Goal: Task Accomplishment & Management: Manage account settings

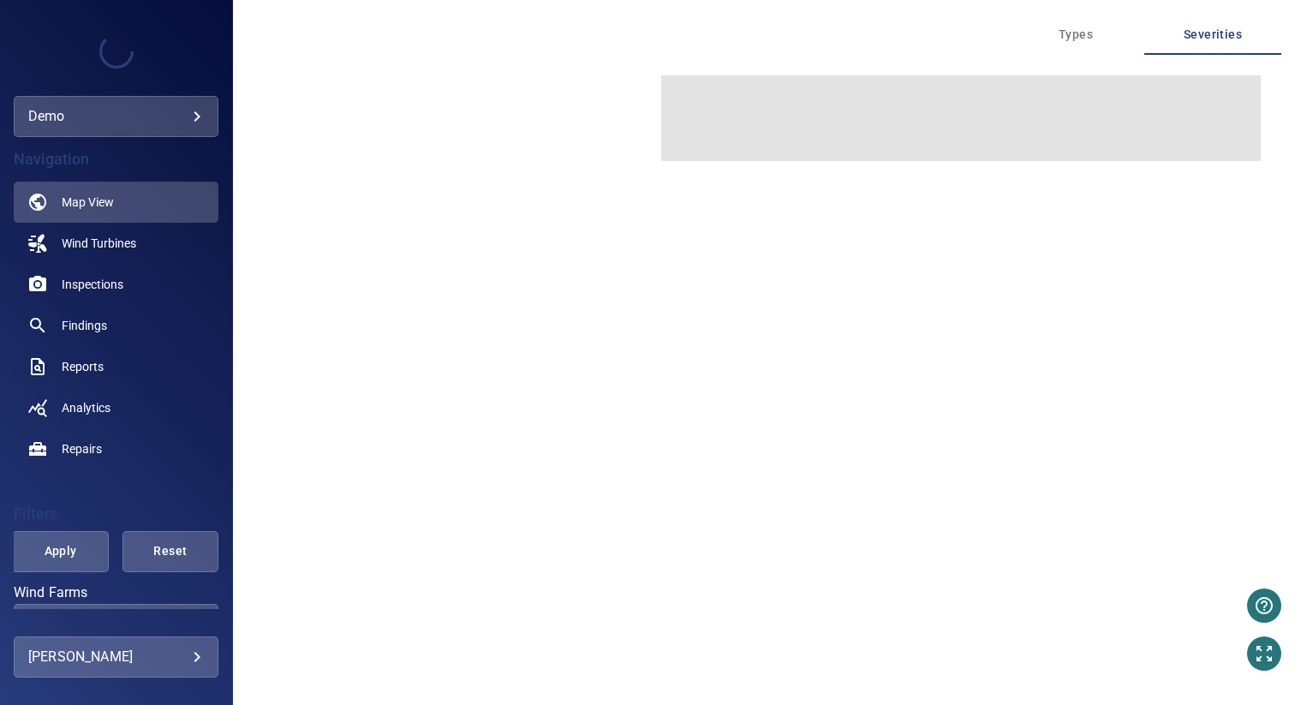
click at [118, 657] on body "**********" at bounding box center [647, 352] width 1295 height 705
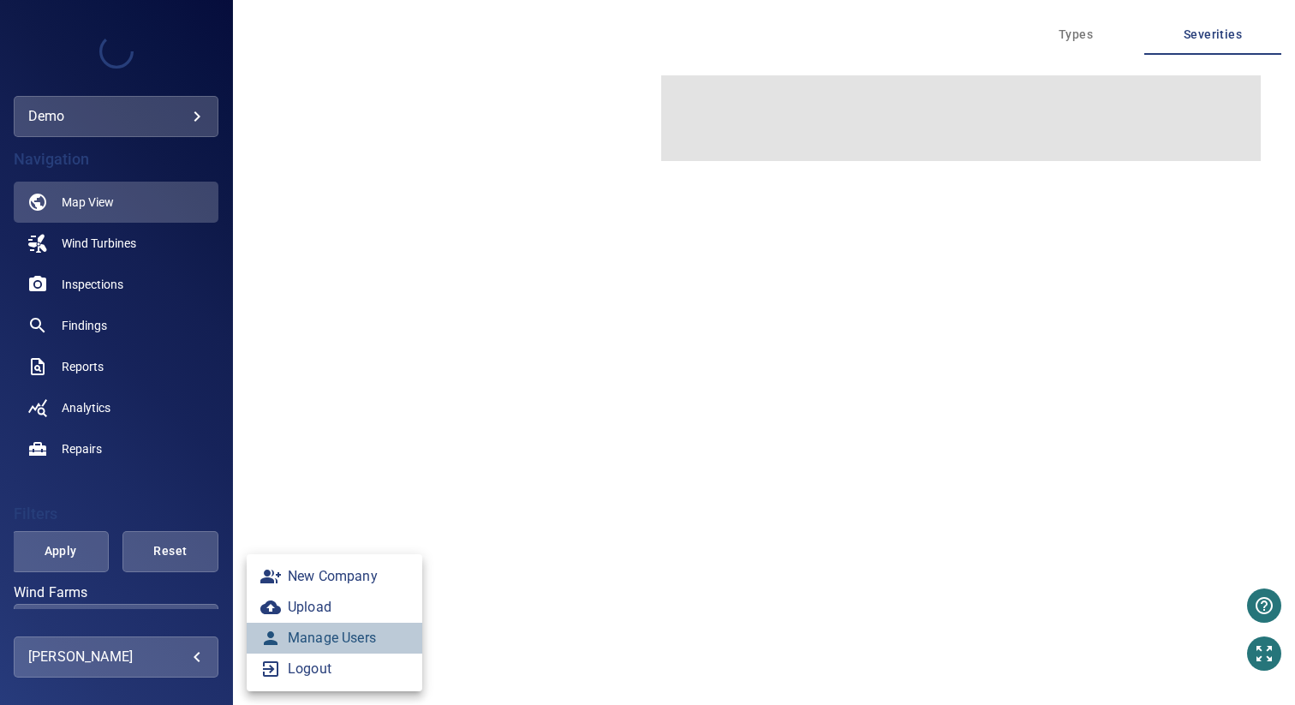
click at [322, 641] on link "Manage Users" at bounding box center [335, 638] width 176 height 31
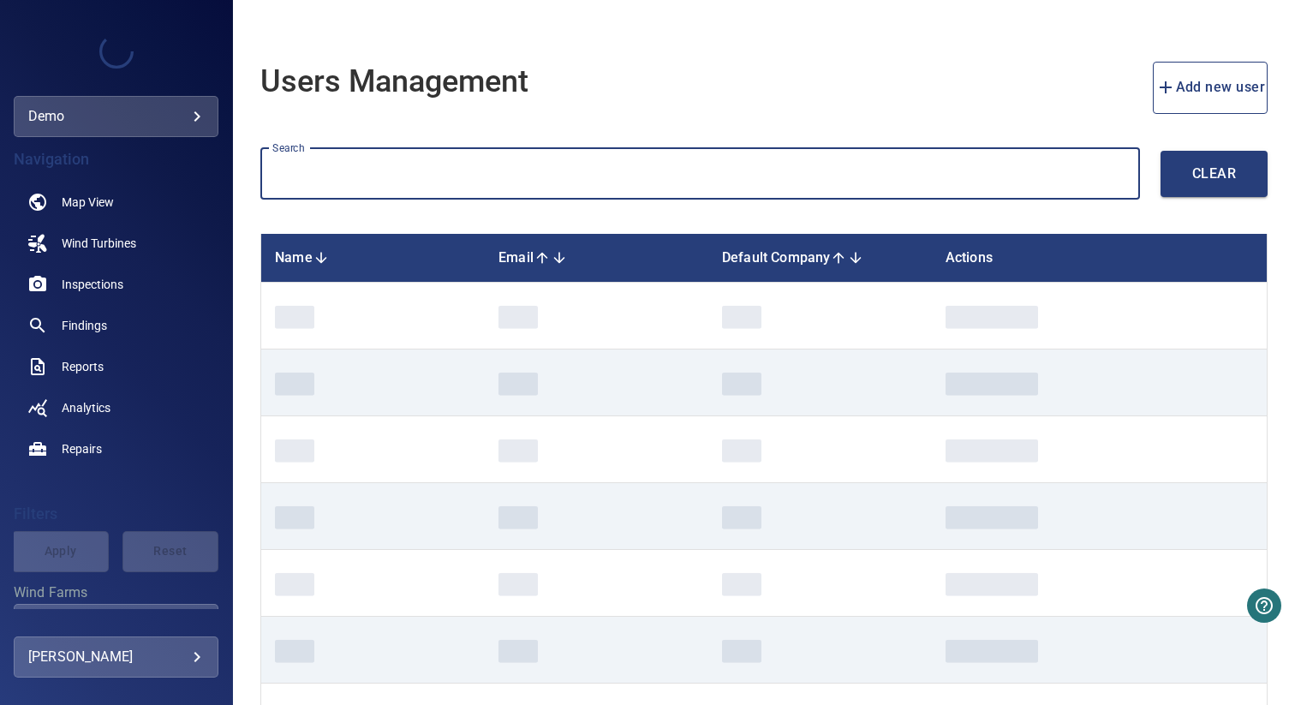
click at [360, 166] on input "text" at bounding box center [700, 174] width 880 height 52
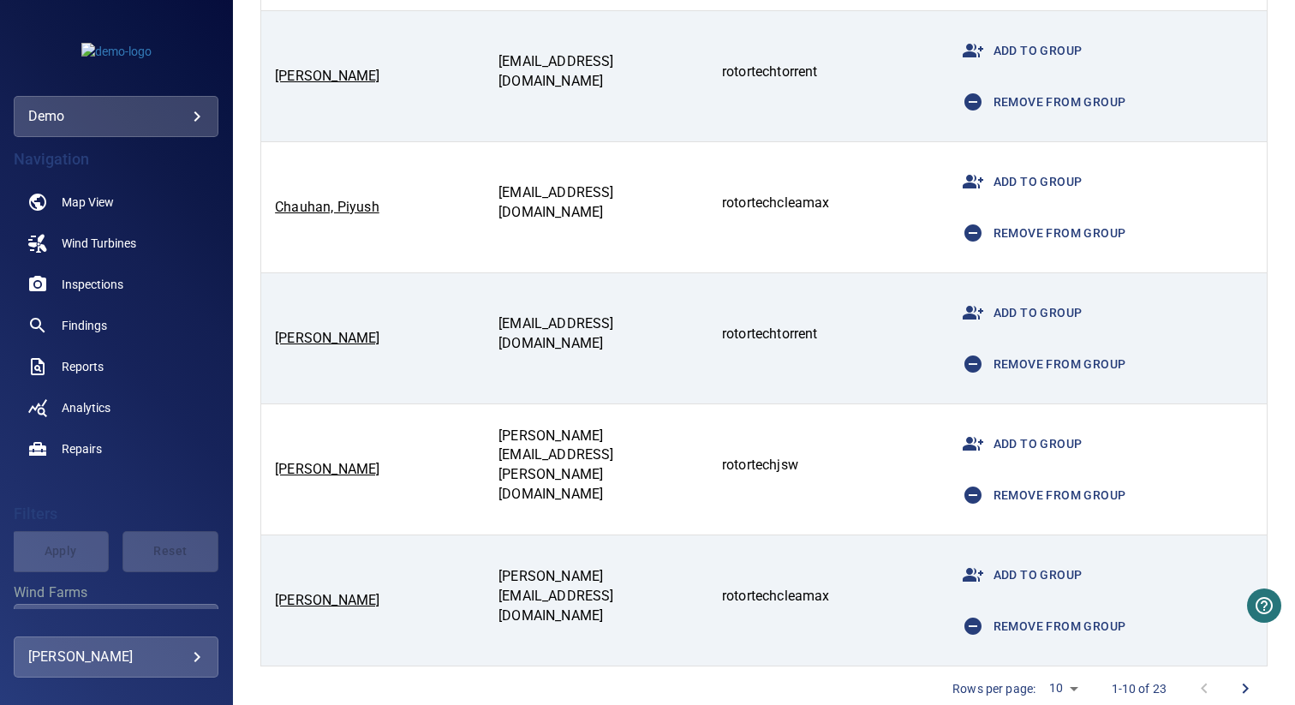
scroll to position [960, 0]
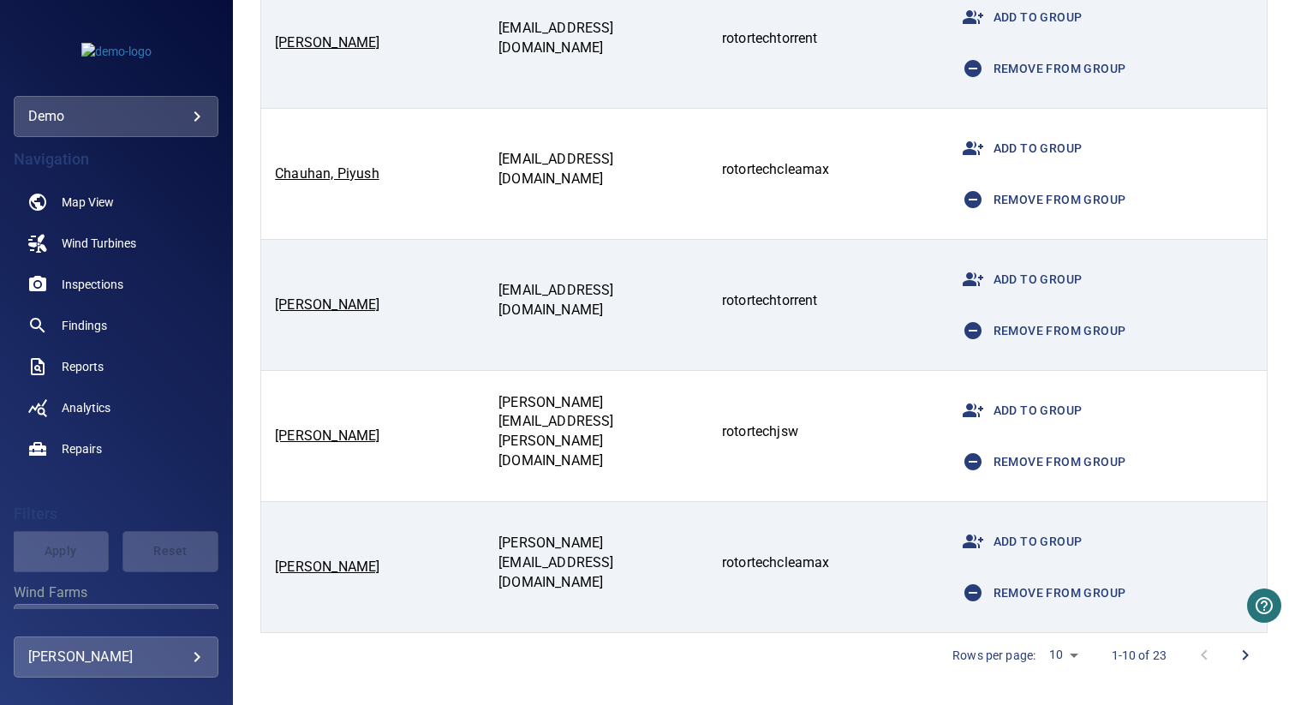
type input "*********"
click at [1051, 648] on body "**********" at bounding box center [647, 352] width 1295 height 705
click at [1051, 672] on li "20" at bounding box center [1051, 669] width 43 height 31
type input "**"
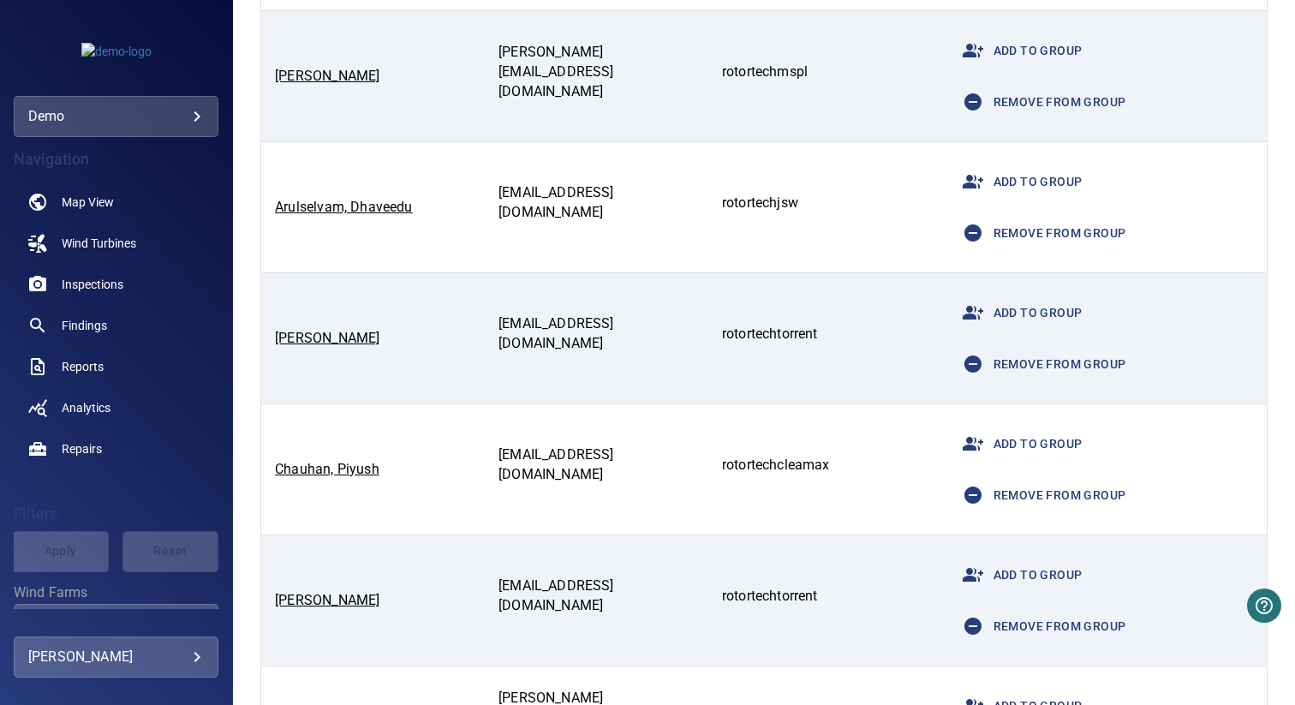
scroll to position [666, 0]
click at [330, 80] on link "Alvarez, Leopoldo" at bounding box center [327, 75] width 105 height 16
click at [326, 207] on link "Arulselvam, Dhaveedu" at bounding box center [343, 206] width 137 height 16
click at [297, 333] on link "Atara, Dhaval" at bounding box center [327, 337] width 105 height 16
click at [303, 468] on link "Chauhan, Piyush" at bounding box center [327, 468] width 105 height 16
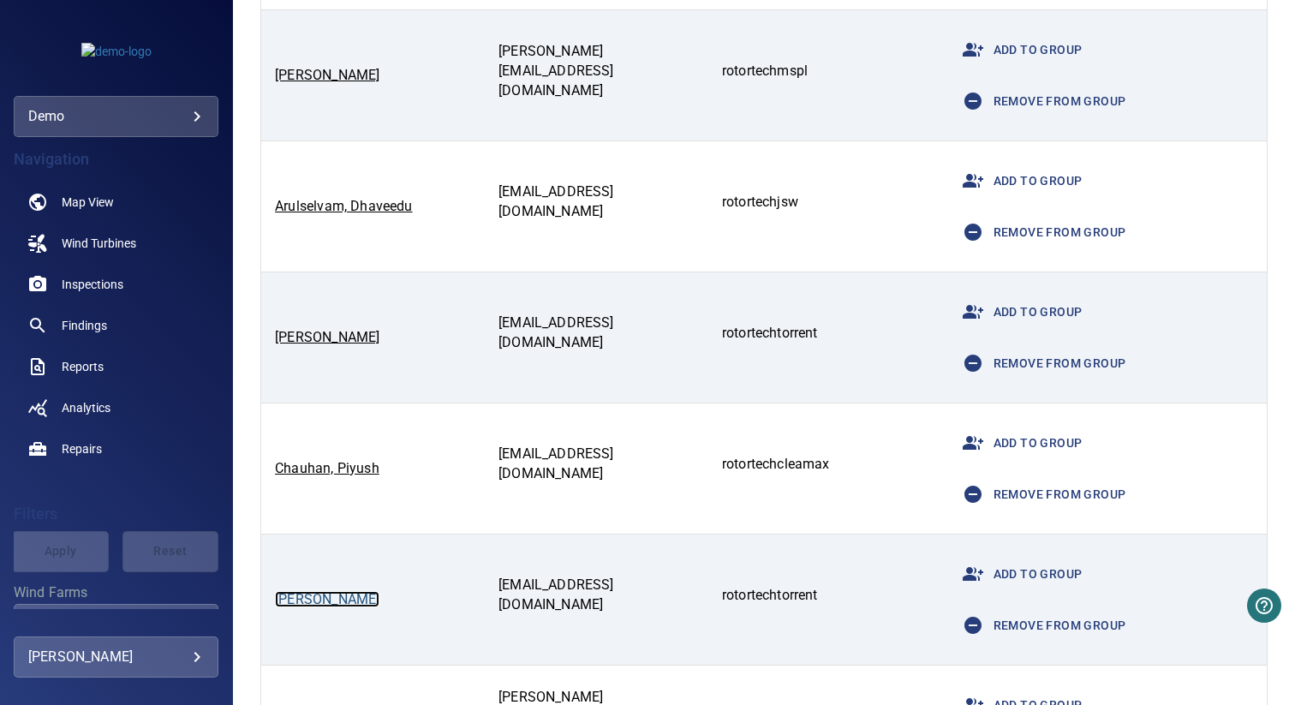
click at [314, 602] on link "Das, Subrata" at bounding box center [327, 599] width 105 height 16
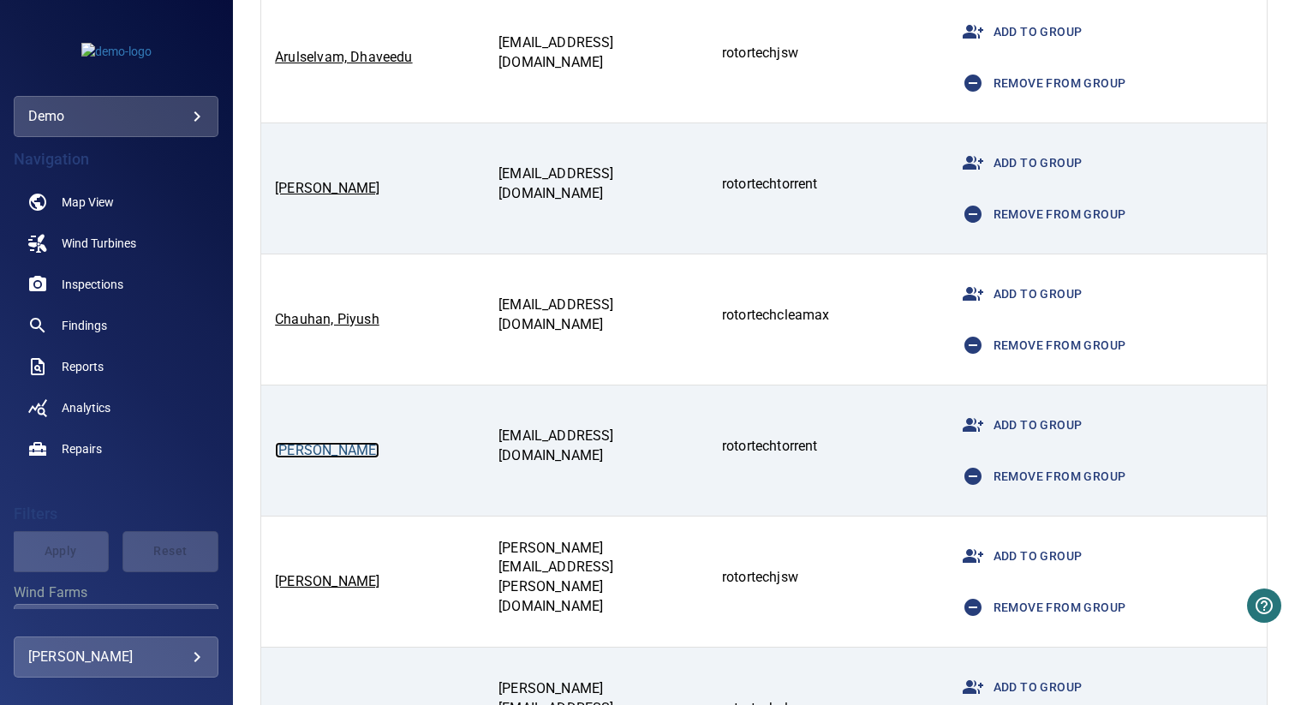
scroll to position [830, 0]
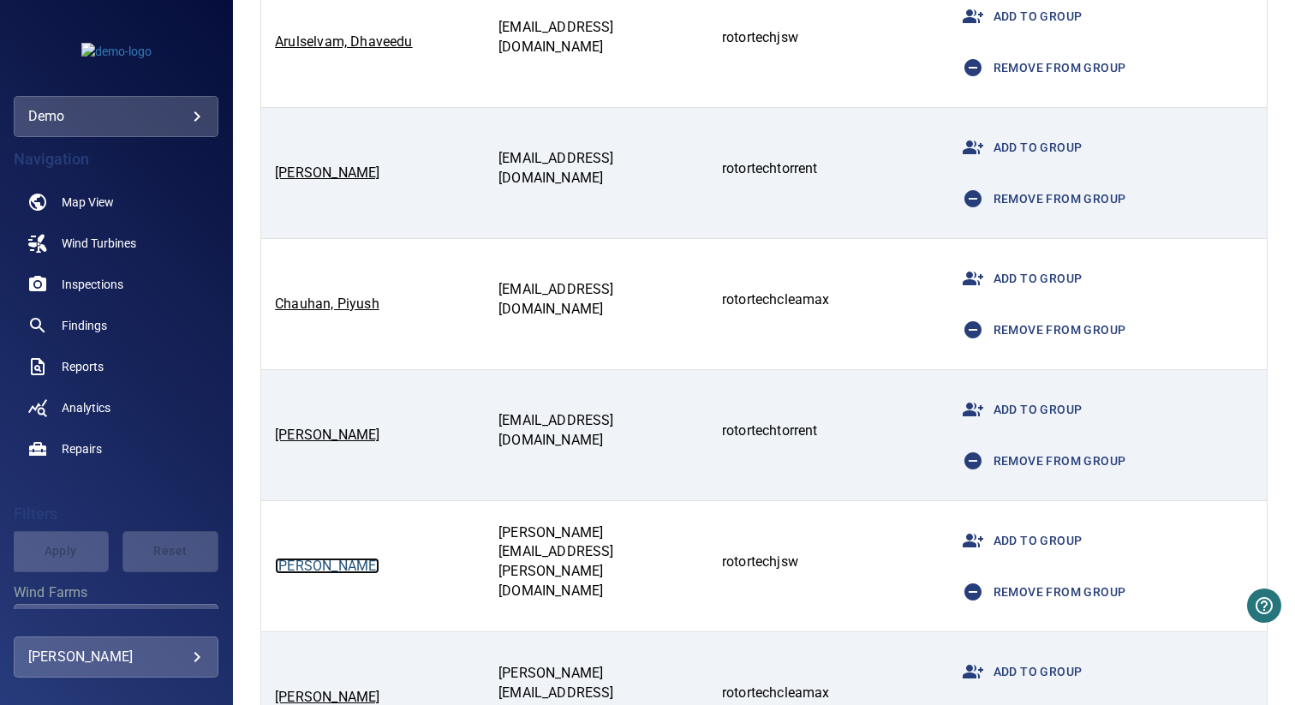
click at [311, 567] on link "Faheem, Mohammad" at bounding box center [327, 566] width 105 height 16
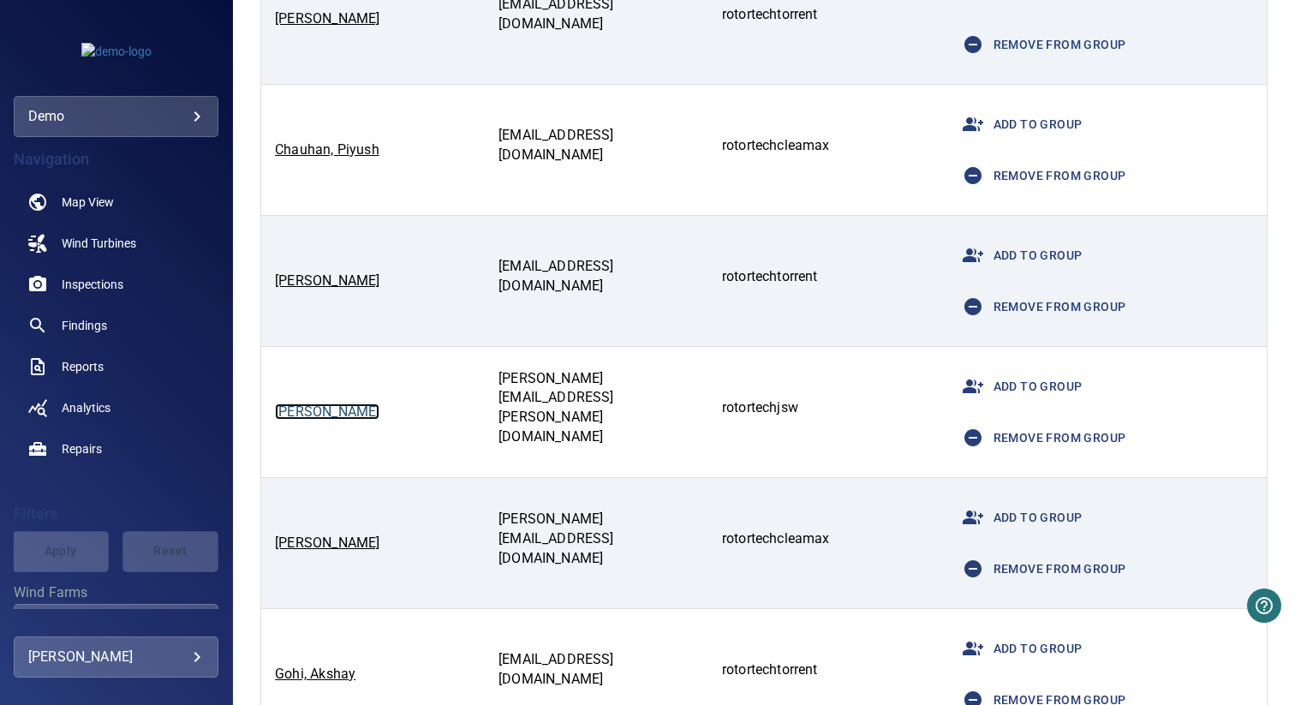
scroll to position [985, 0]
click at [316, 546] on link "Ghosh, Dillip" at bounding box center [327, 542] width 105 height 16
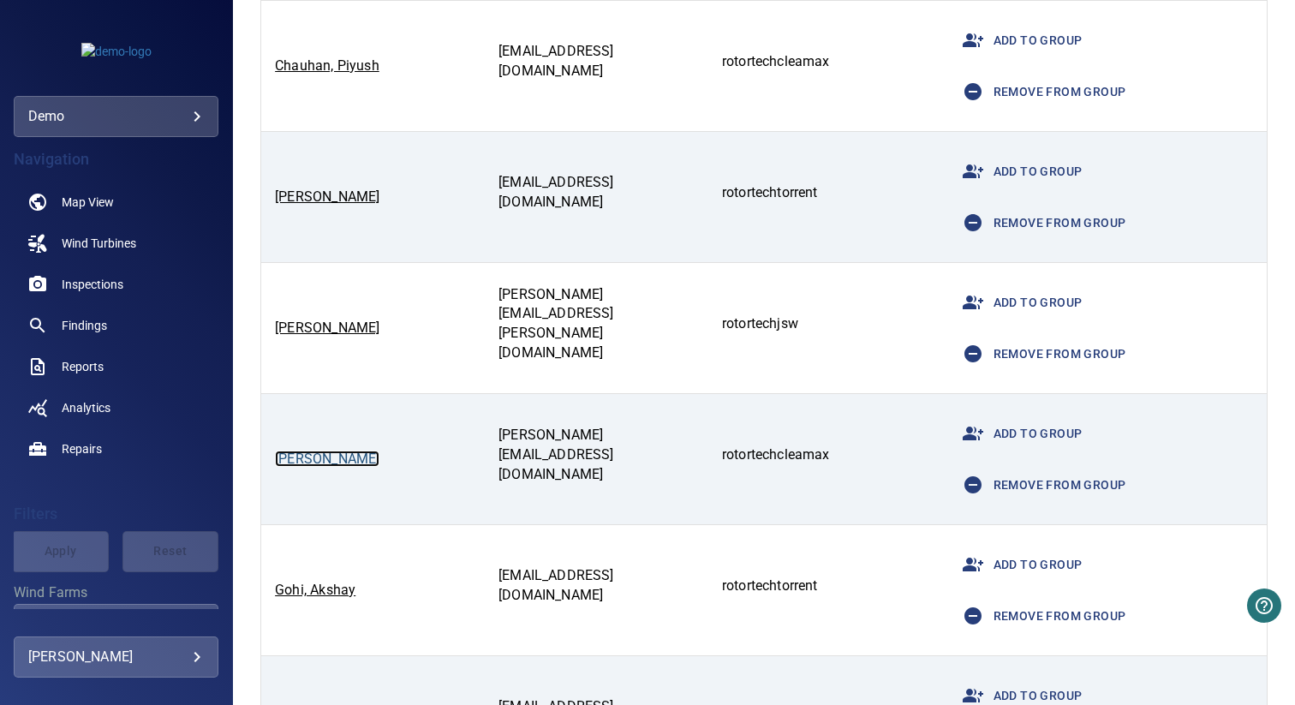
scroll to position [1096, 0]
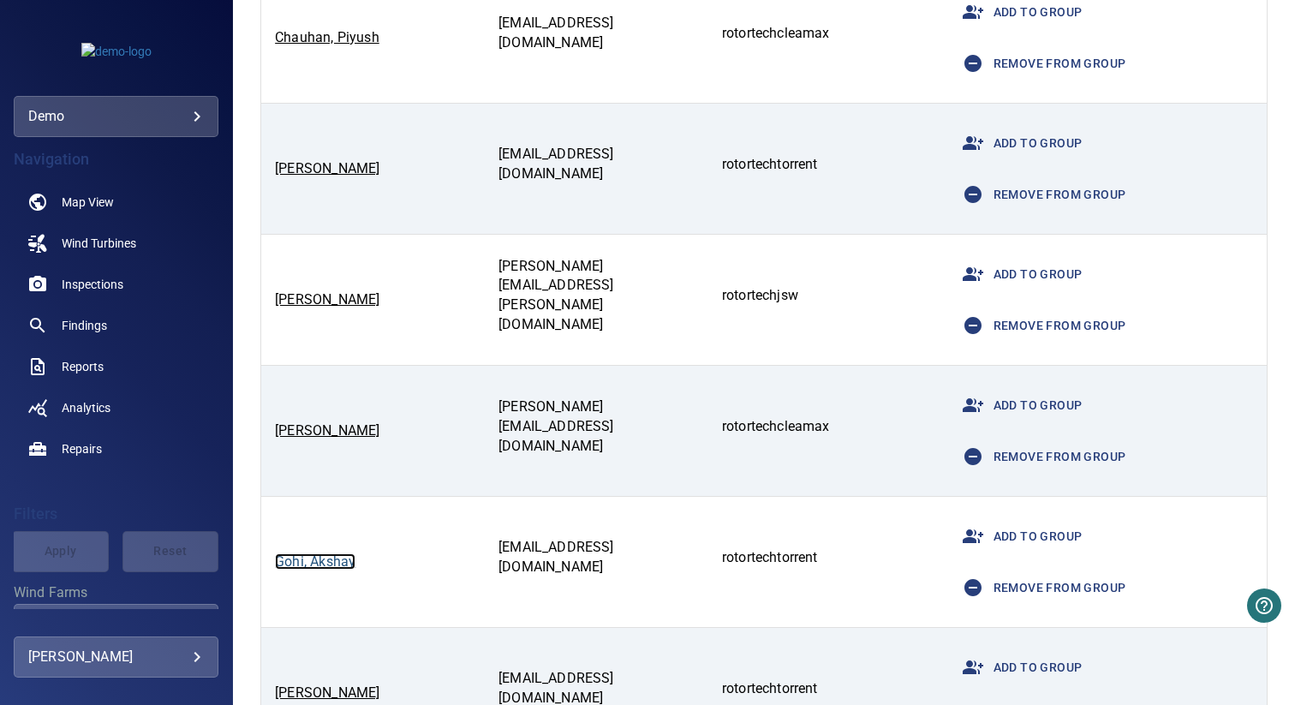
click at [318, 559] on link "Gohi, Akshay" at bounding box center [315, 561] width 81 height 16
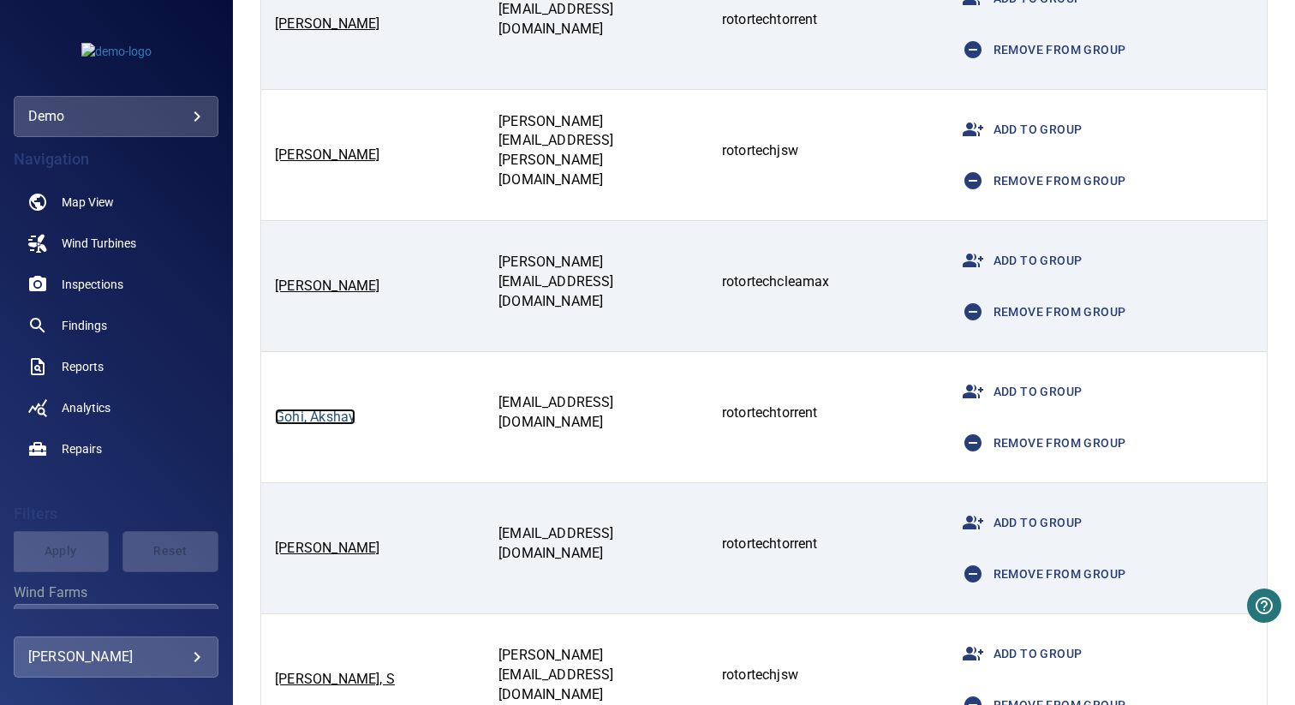
scroll to position [1258, 0]
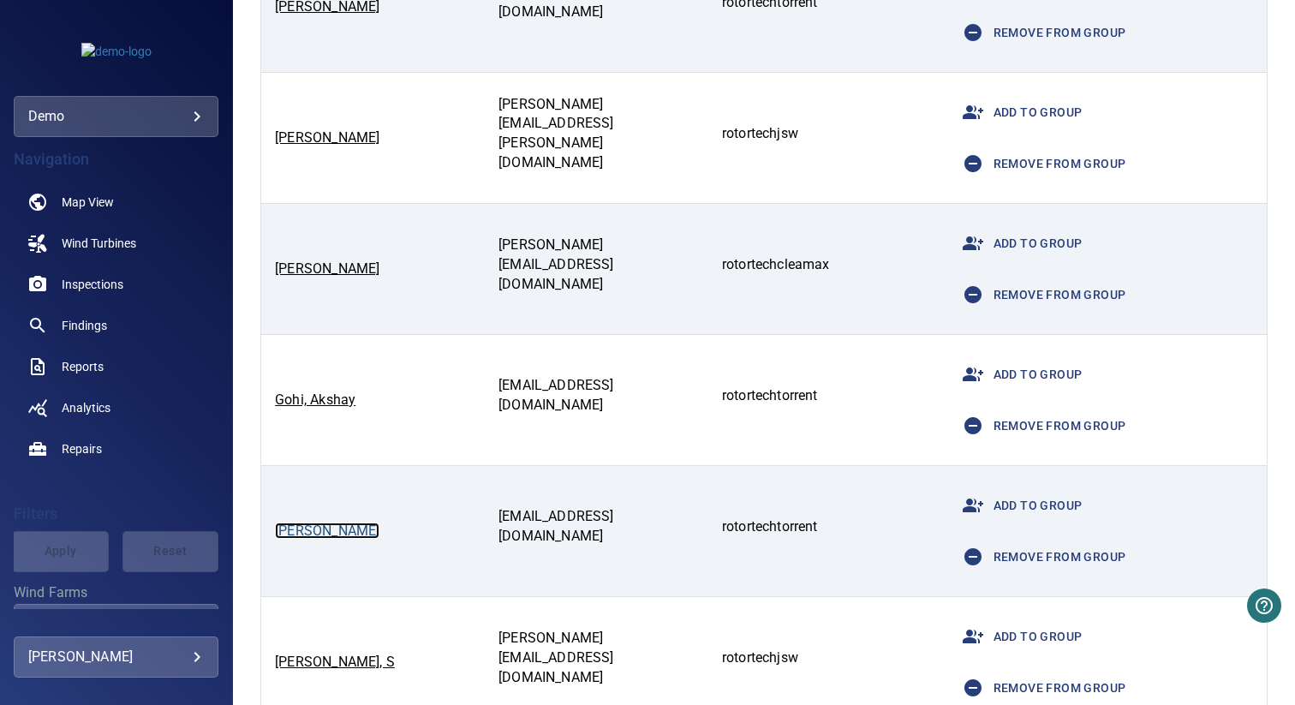
click at [315, 529] on link "Kadam, Rajesh" at bounding box center [327, 531] width 105 height 16
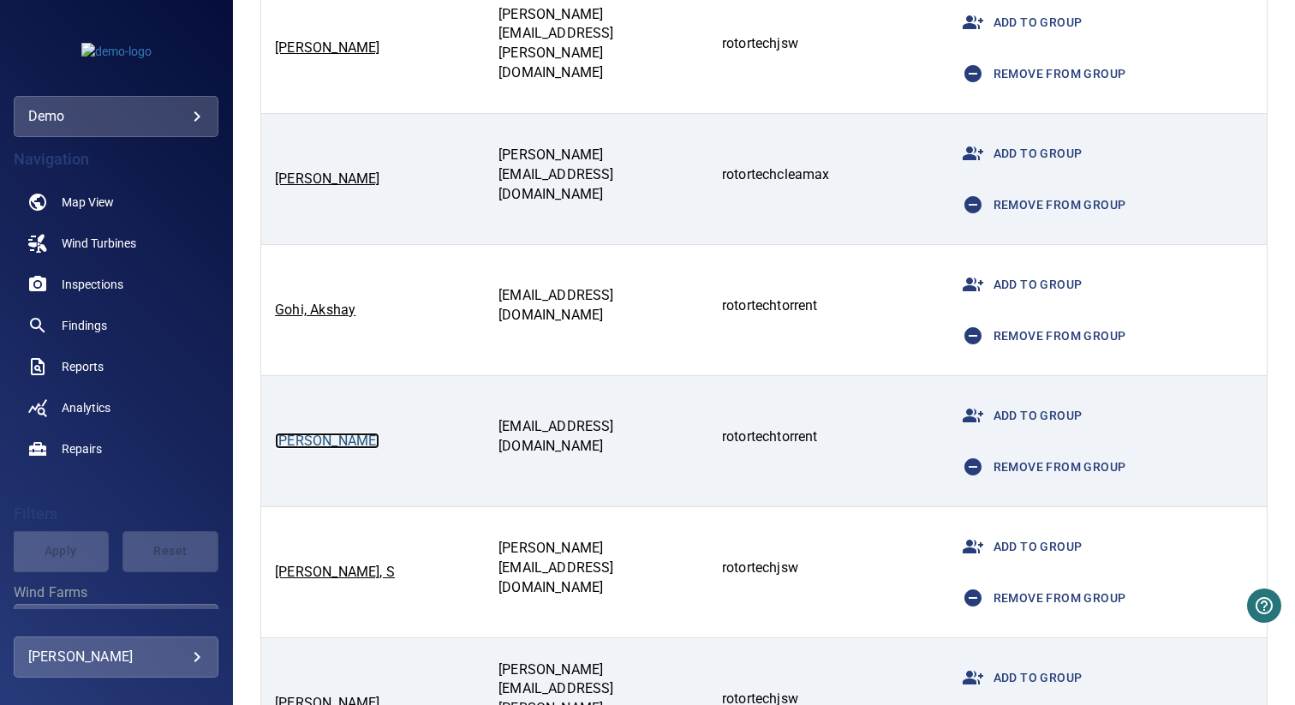
scroll to position [1456, 0]
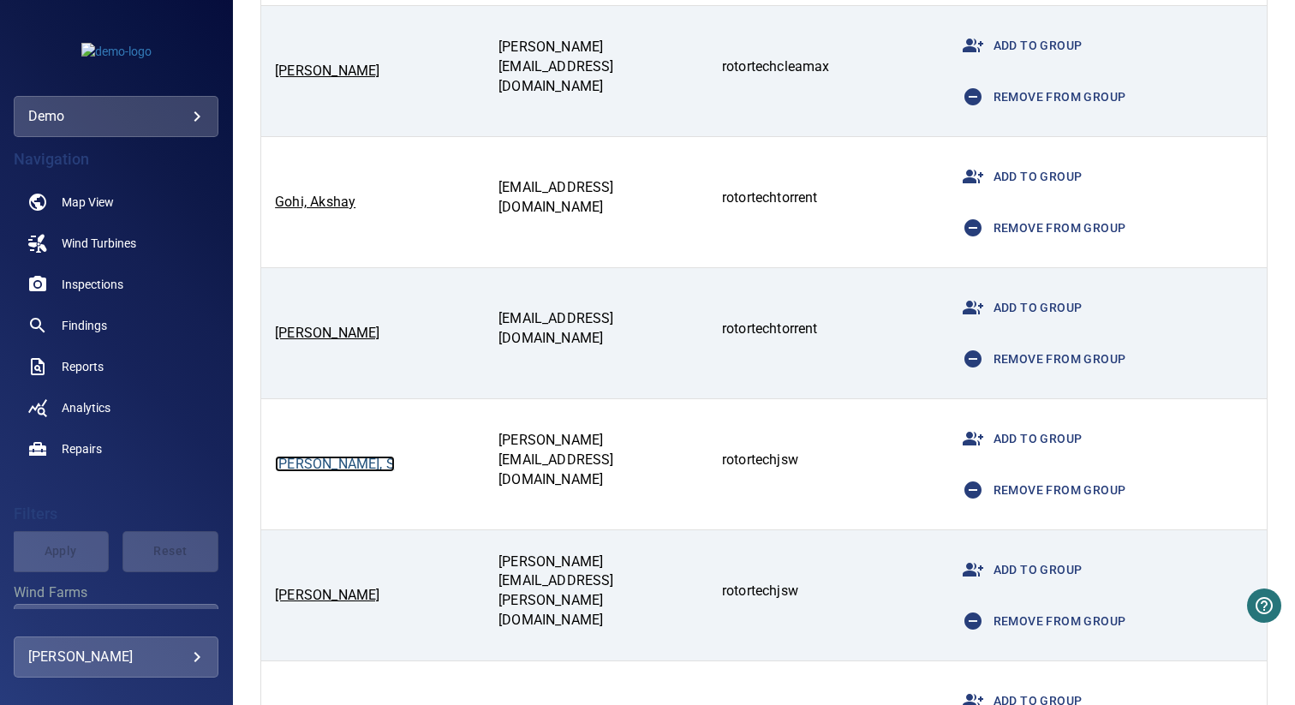
click at [311, 466] on link "Kalidass, S" at bounding box center [335, 464] width 120 height 16
click at [336, 597] on link "Kalimuthu, Angappan" at bounding box center [327, 595] width 105 height 16
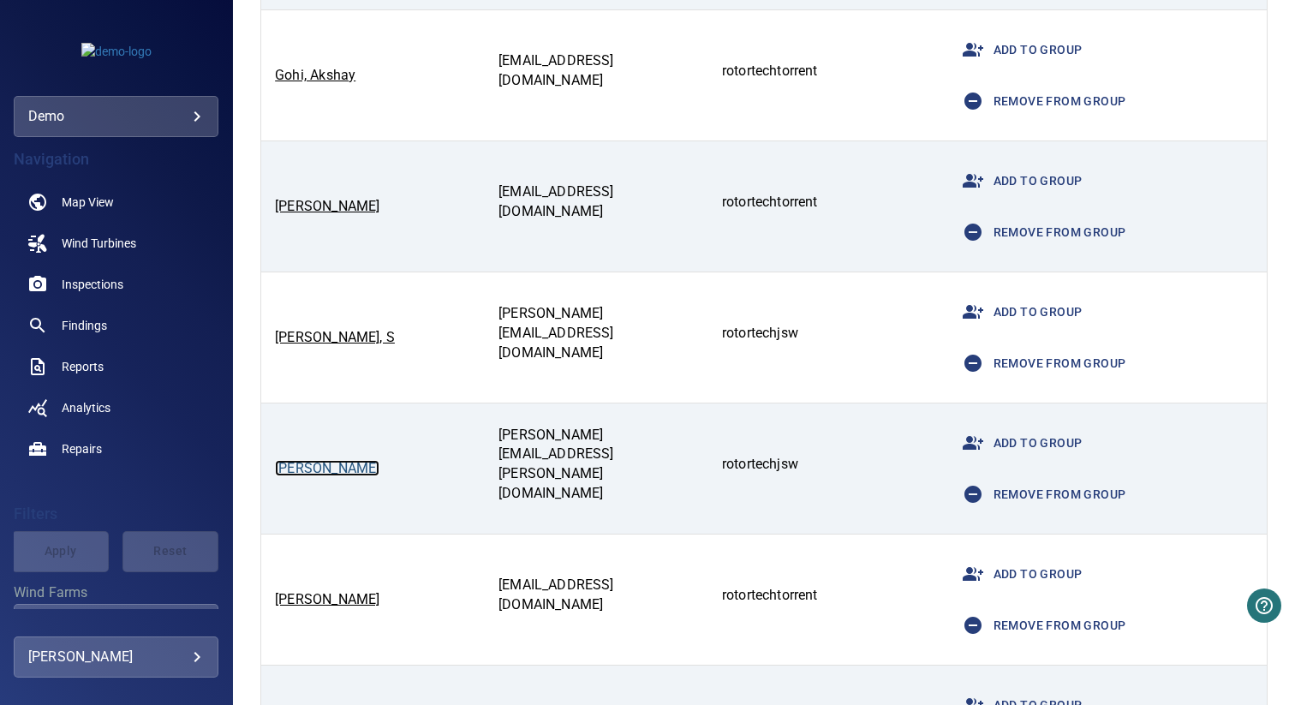
scroll to position [1601, 0]
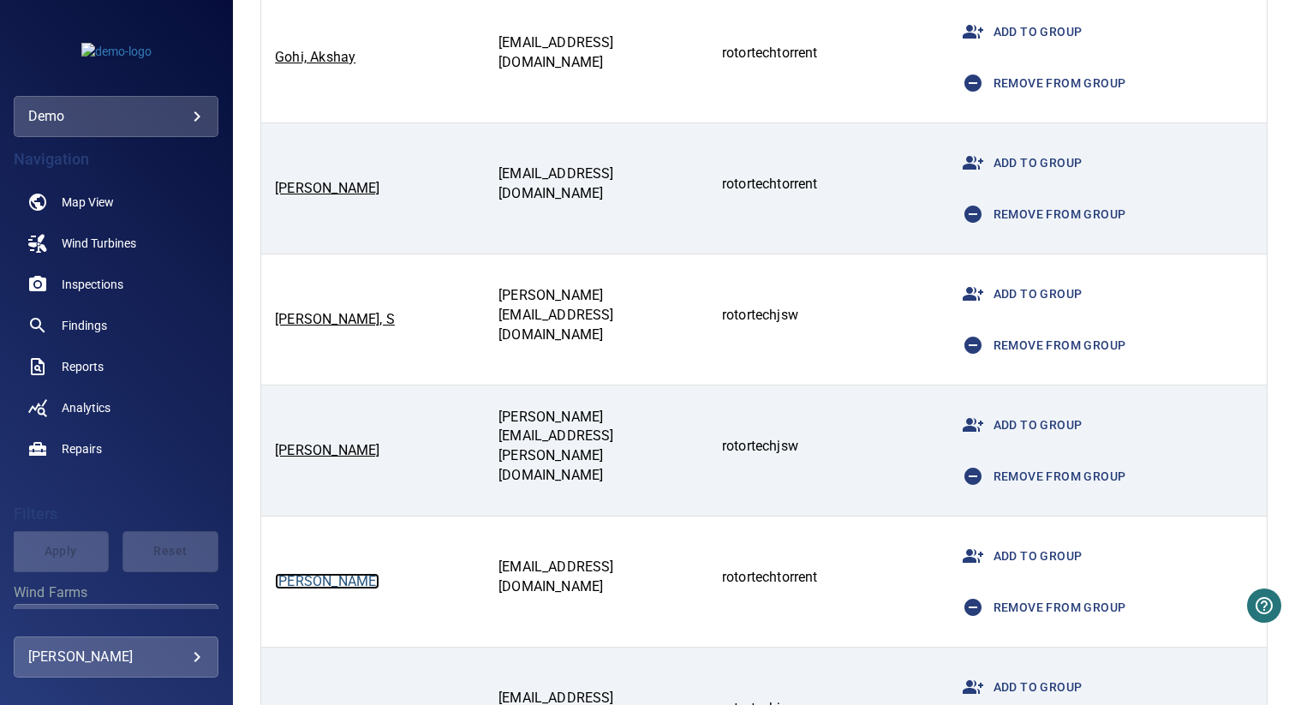
click at [331, 582] on link "Legha, Chunnilal" at bounding box center [327, 581] width 105 height 16
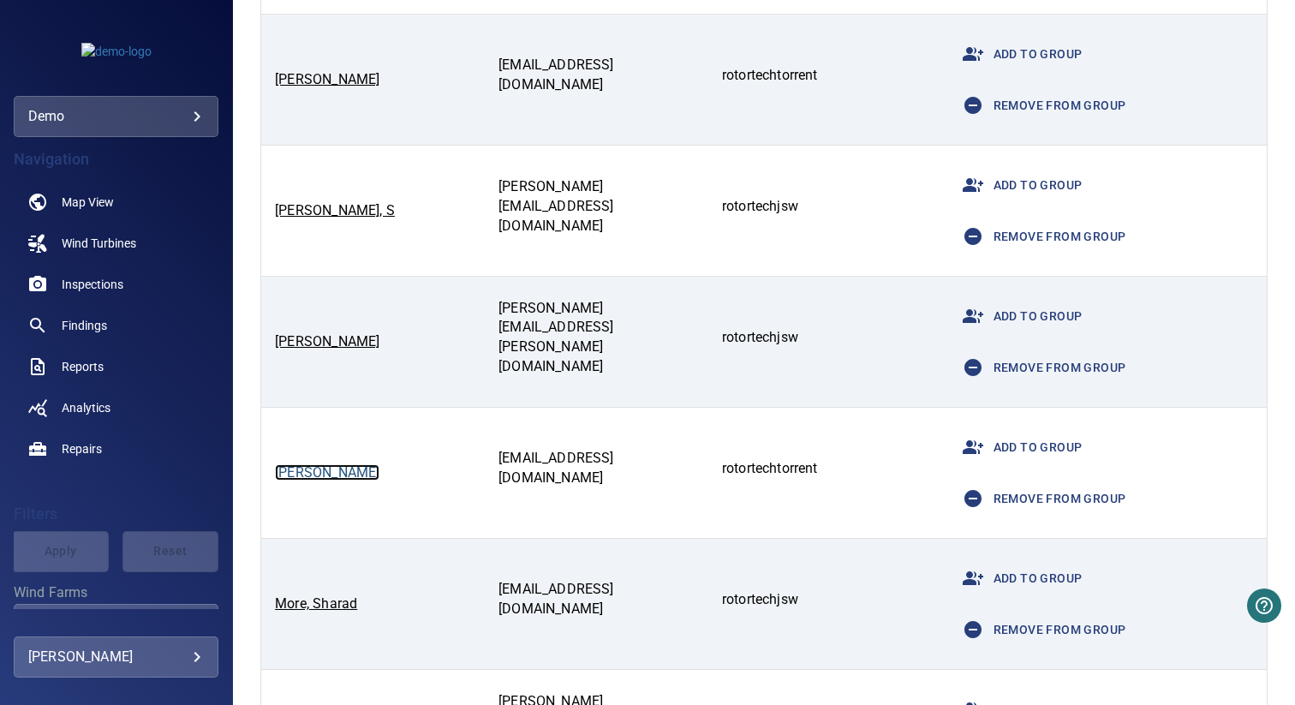
scroll to position [1726, 0]
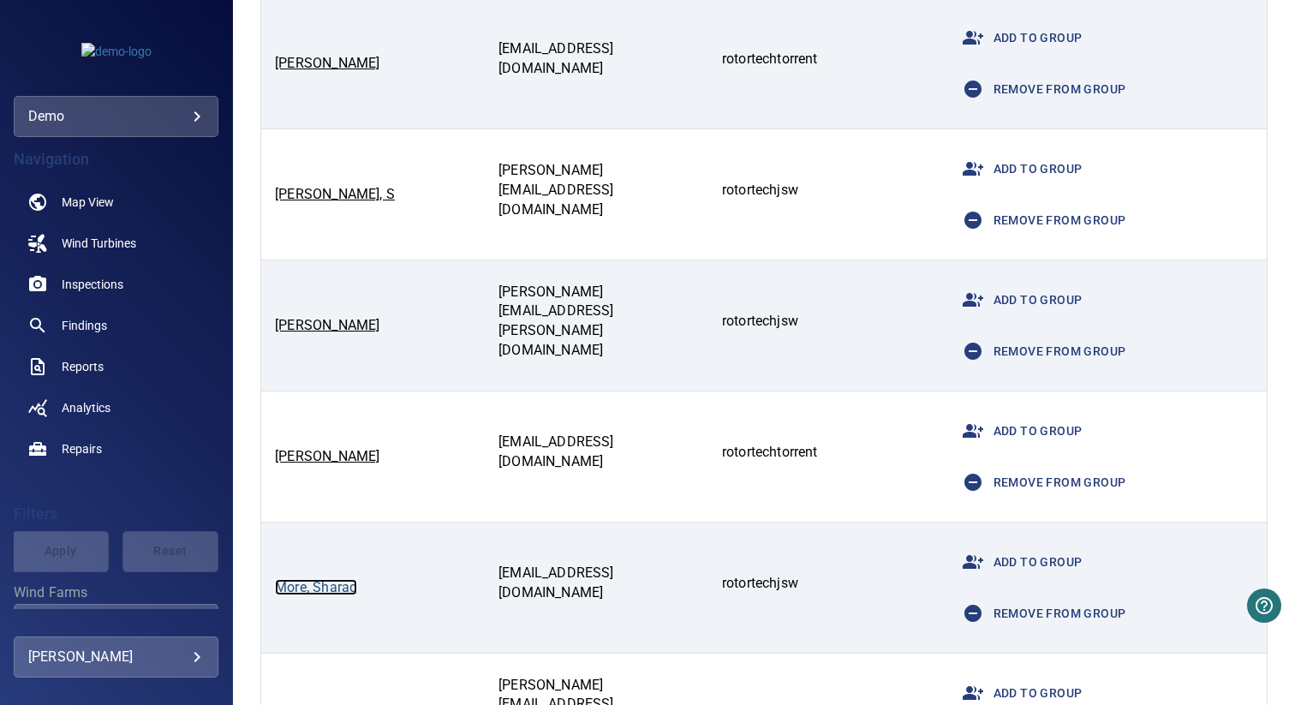
click at [332, 589] on link "More, Sharad" at bounding box center [316, 587] width 82 height 16
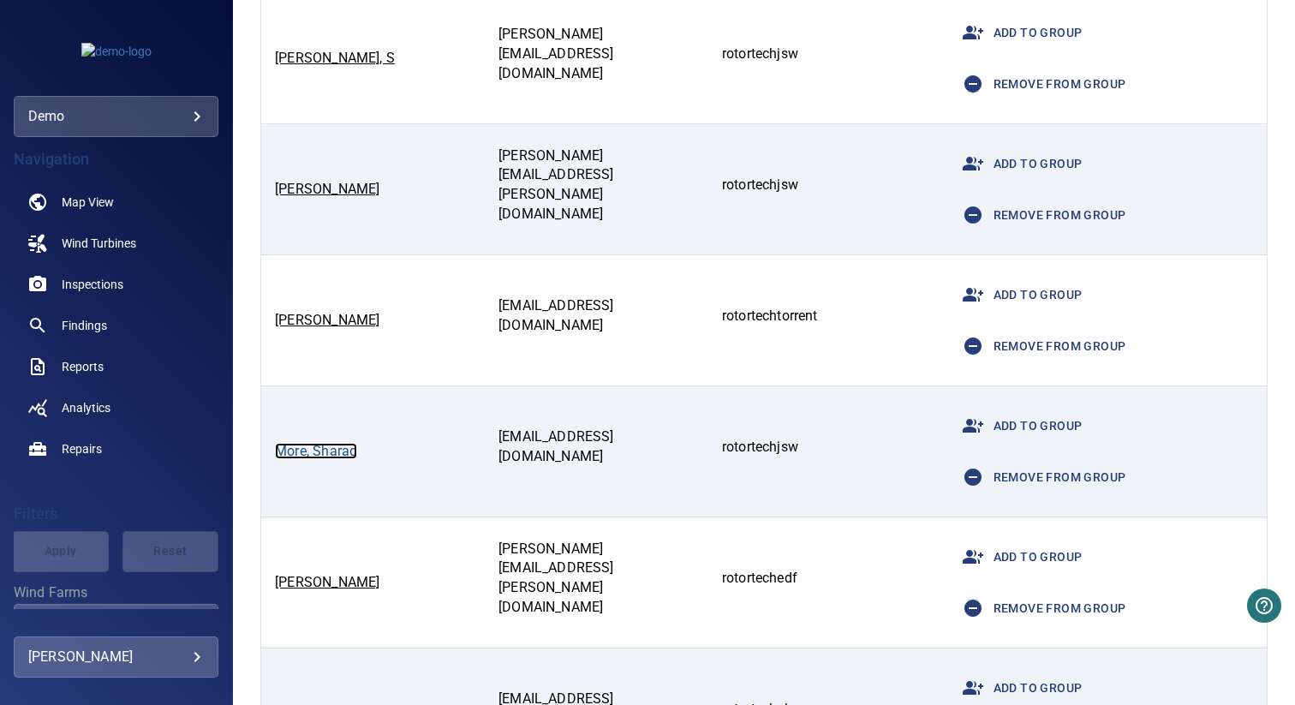
scroll to position [1864, 0]
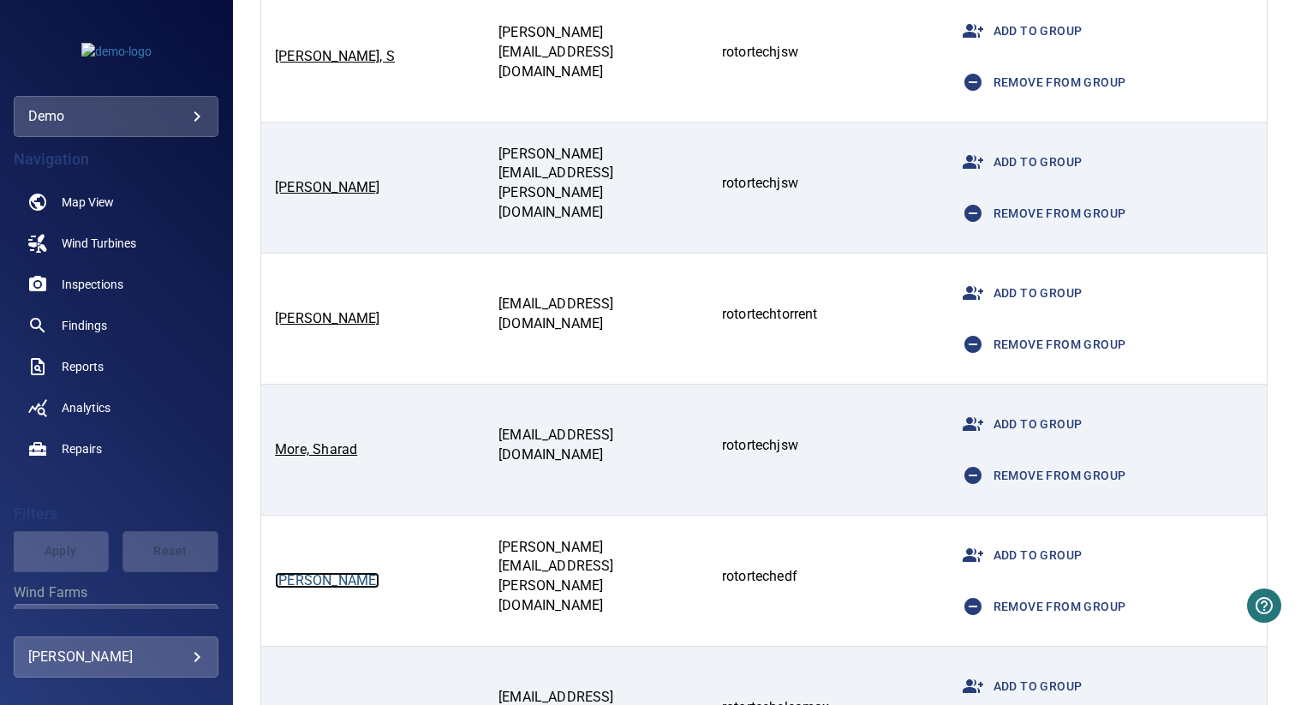
click at [310, 586] on link "Oza, Nirav" at bounding box center [327, 580] width 105 height 16
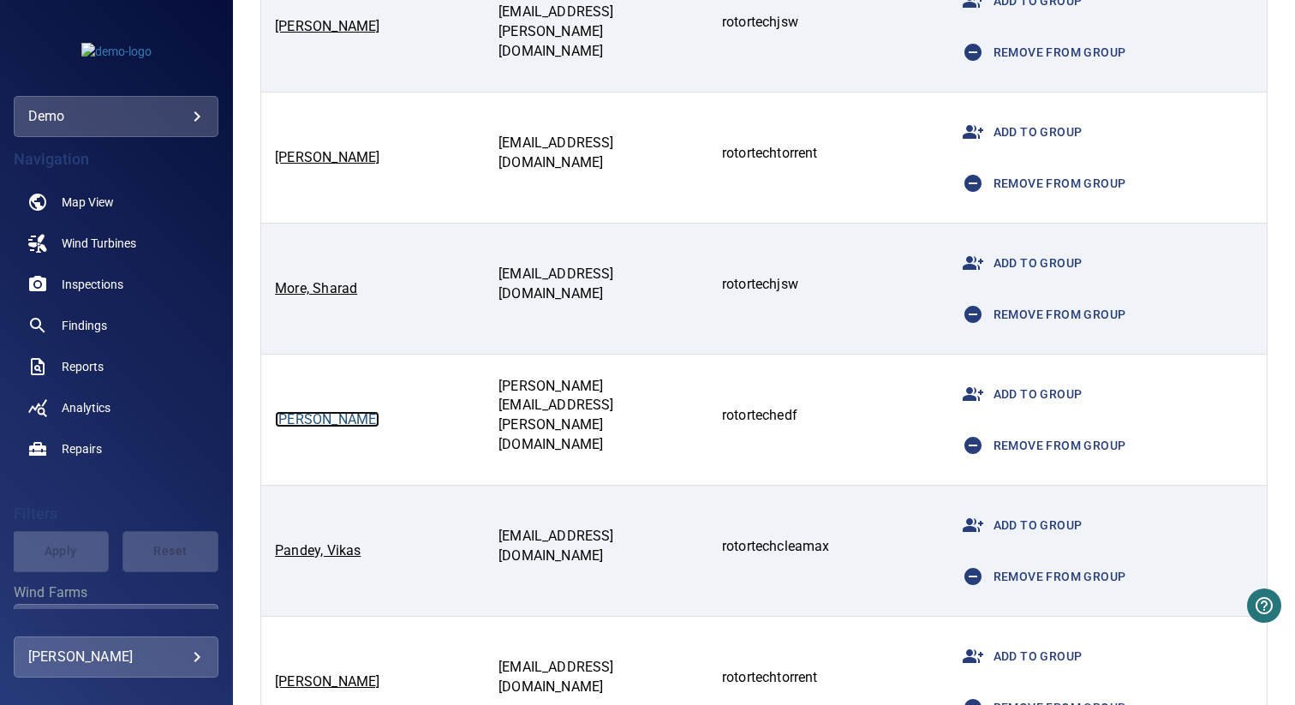
scroll to position [2060, 0]
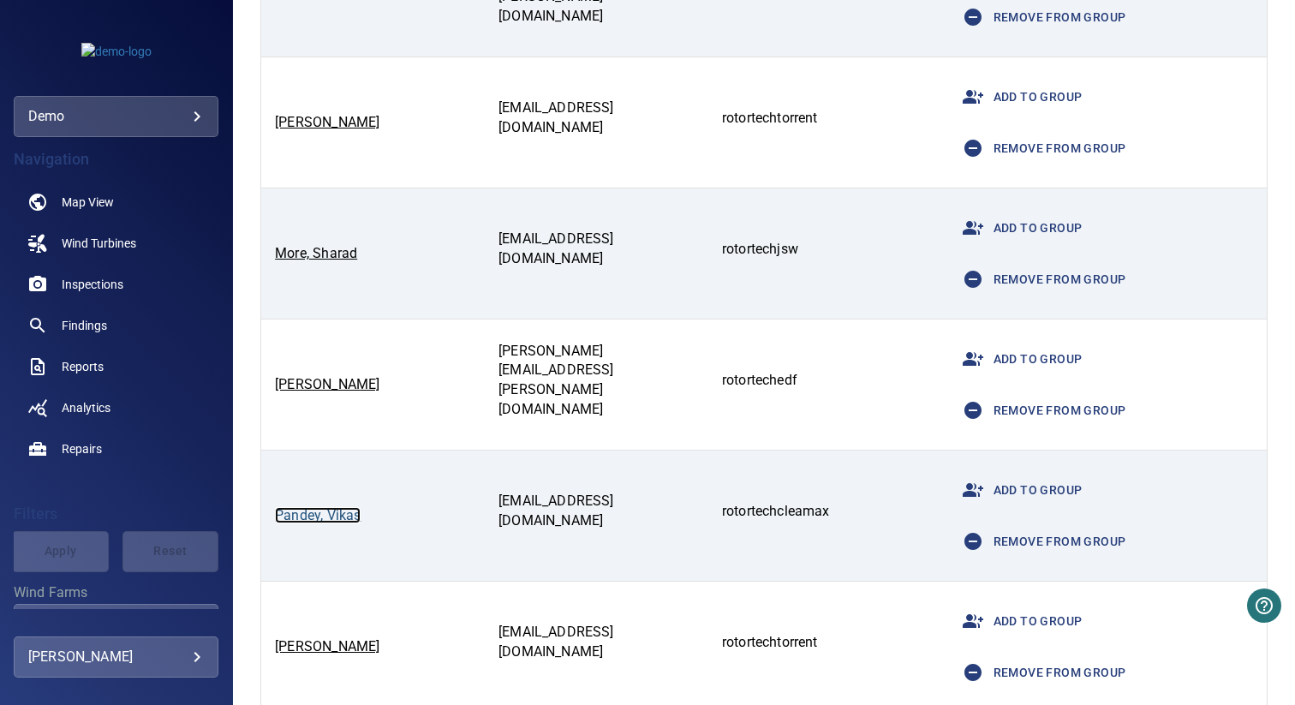
click at [324, 515] on link "Pandey, Vikas" at bounding box center [318, 515] width 86 height 16
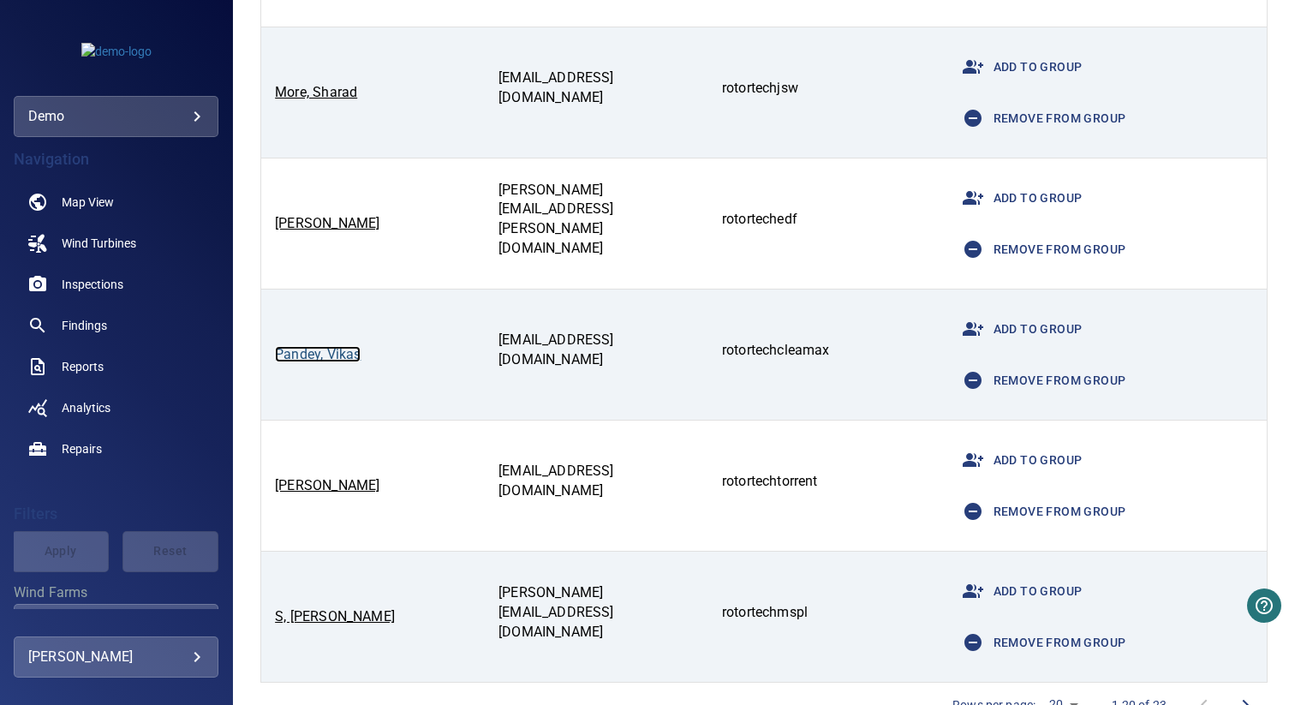
scroll to position [2228, 0]
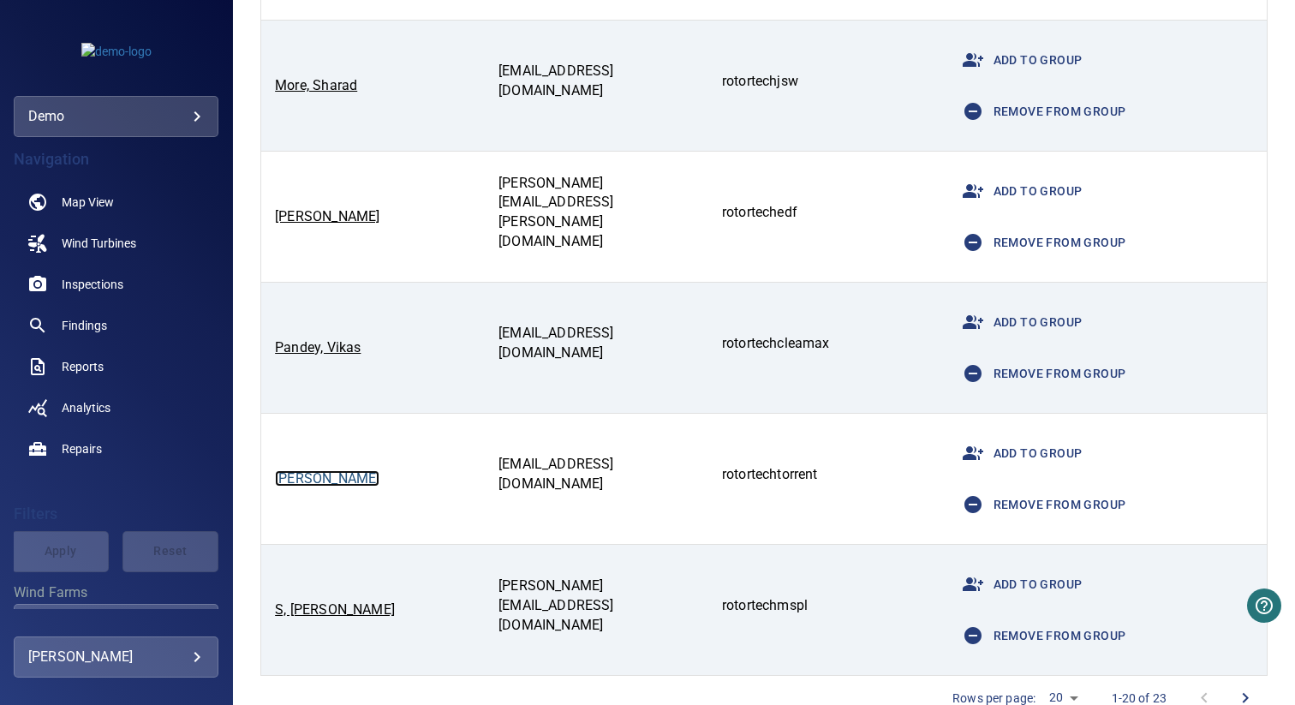
click at [302, 475] on link "Patel, Amitkumar" at bounding box center [327, 478] width 105 height 16
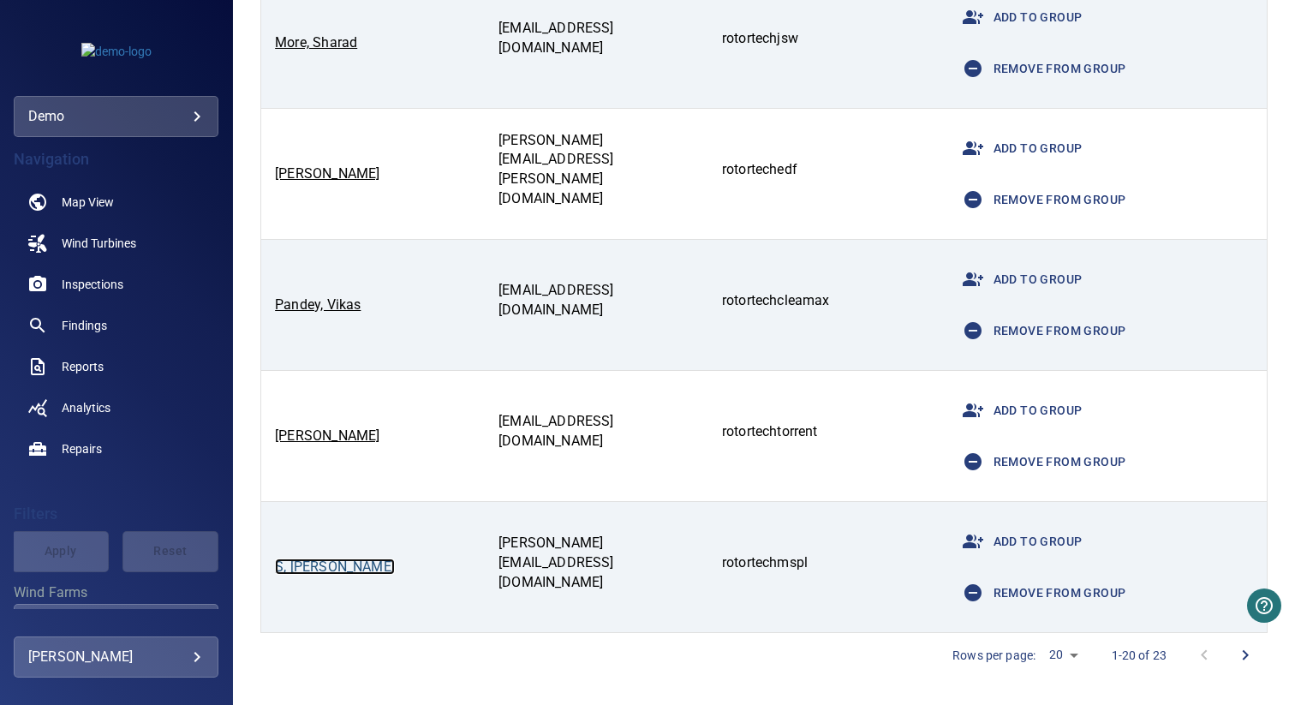
click at [307, 567] on link "S, Karthick" at bounding box center [335, 566] width 120 height 16
click at [1234, 667] on button "Next page" at bounding box center [1245, 655] width 41 height 41
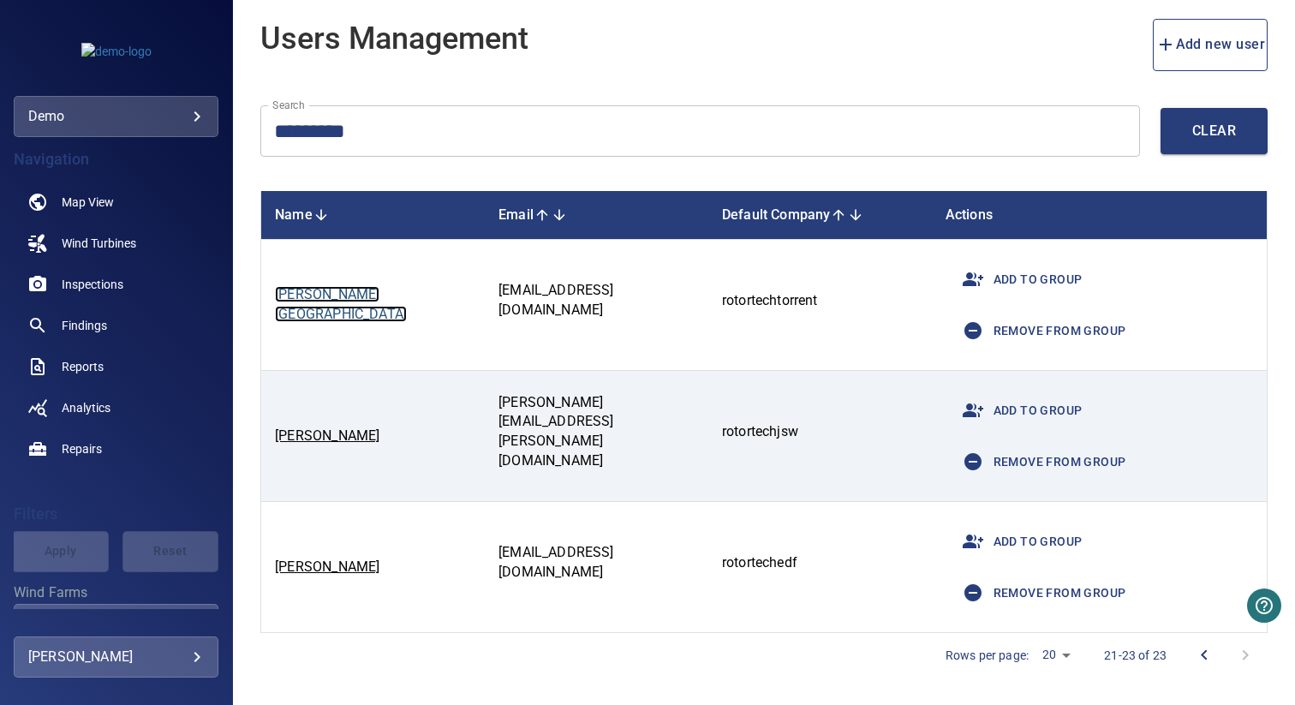
click at [330, 308] on link "Sairam, Vishal" at bounding box center [341, 304] width 132 height 36
click at [317, 438] on link "Sakpal, Amey" at bounding box center [327, 435] width 105 height 16
click at [317, 568] on link "Sharma, Deepak" at bounding box center [327, 566] width 105 height 16
click at [1194, 652] on icon "Previous page" at bounding box center [1204, 655] width 21 height 21
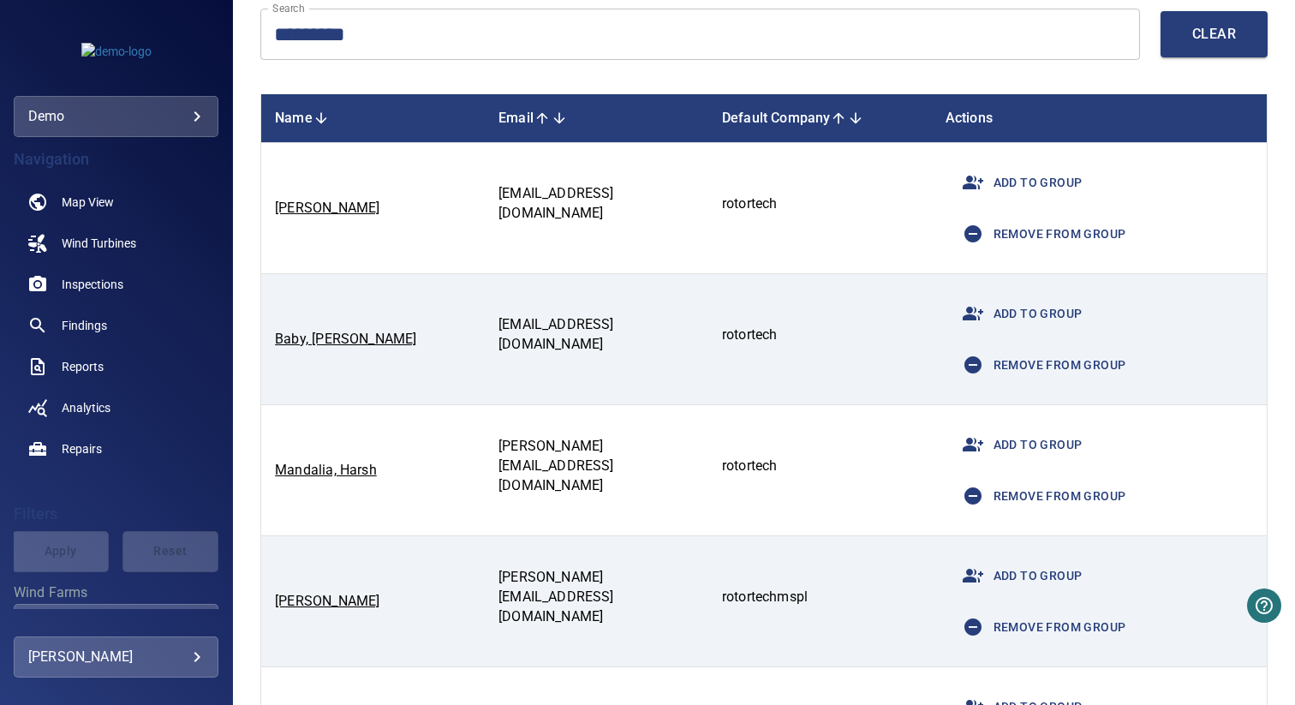
scroll to position [116, 0]
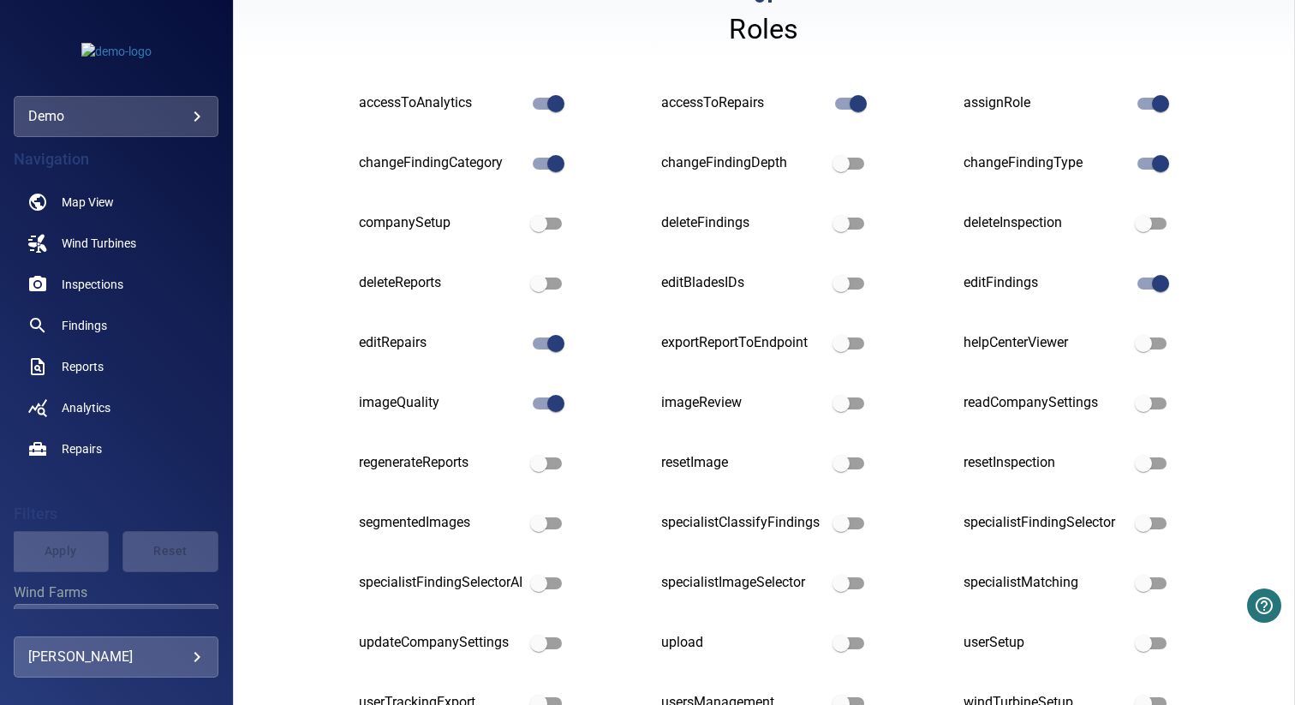
scroll to position [302, 0]
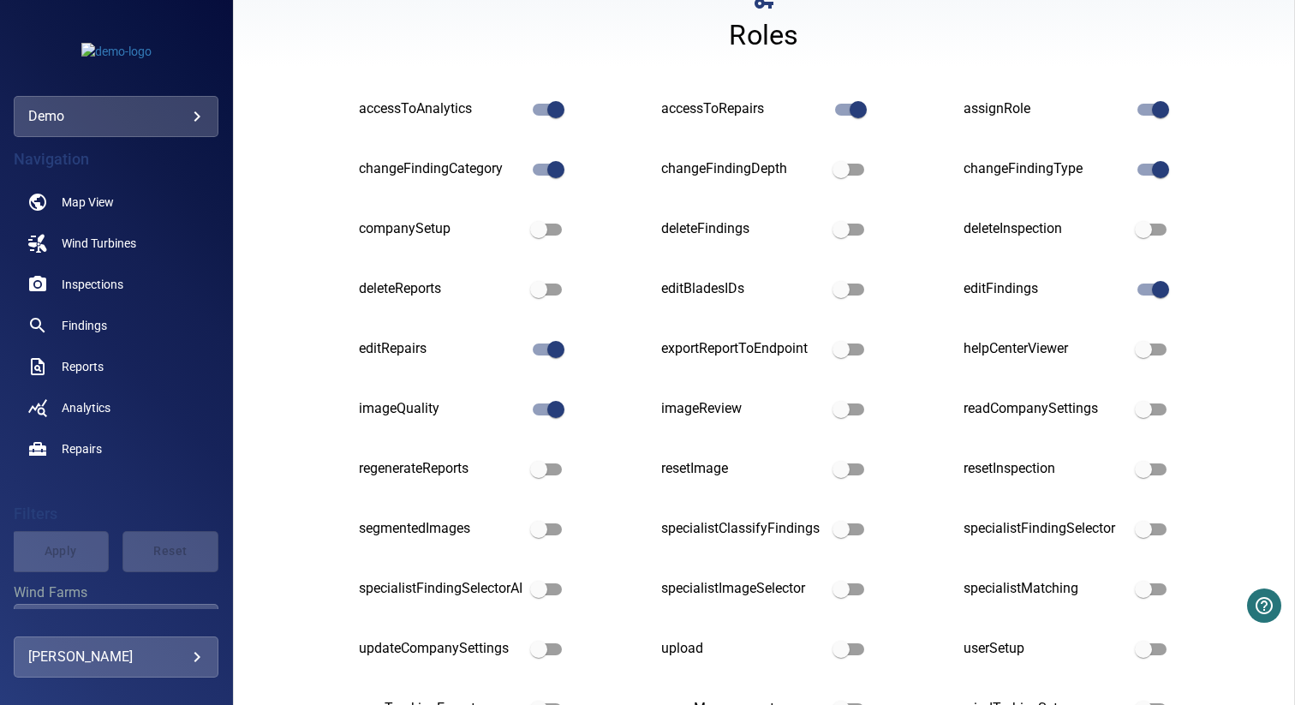
click at [616, 122] on ul "accessToAnalytics accessToRepairs assignRole changeFindingCategory changeFindin…" at bounding box center [764, 410] width 839 height 660
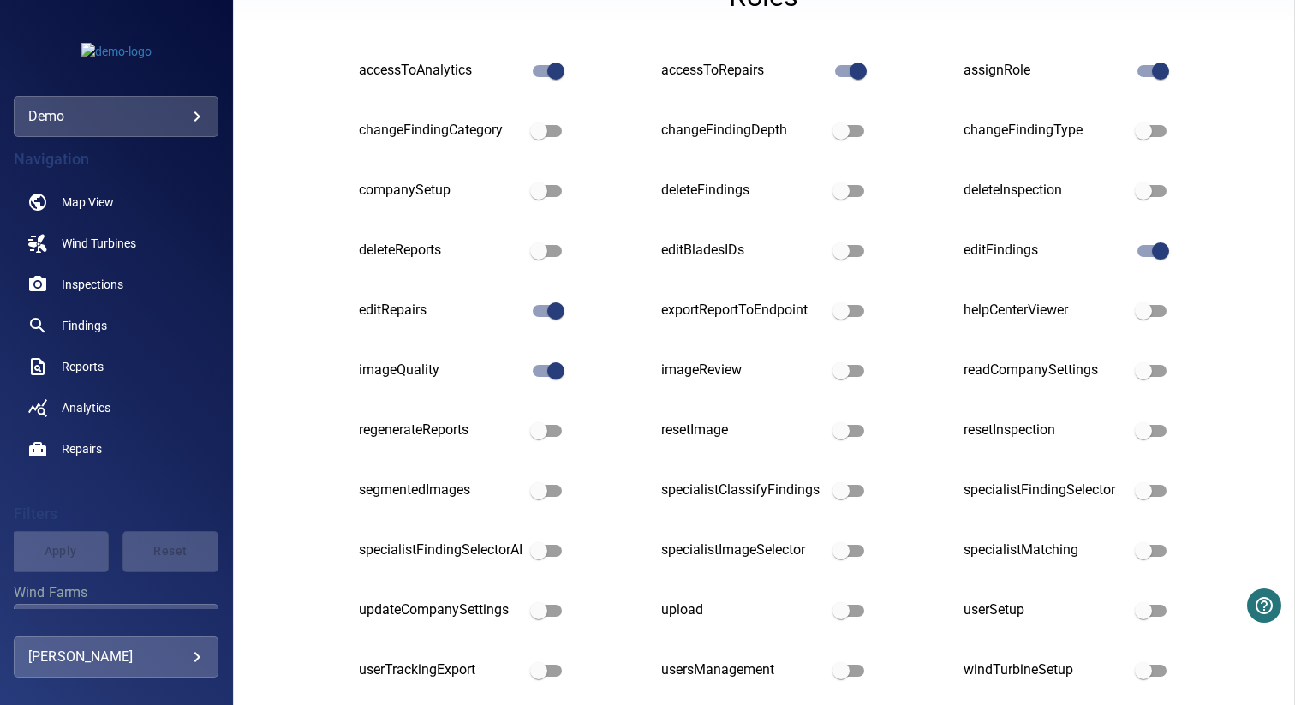
scroll to position [342, 0]
click at [1188, 233] on div "accessToAnalytics accessToRepairs assignRole changeFindingCategory changeFindin…" at bounding box center [764, 374] width 1060 height 694
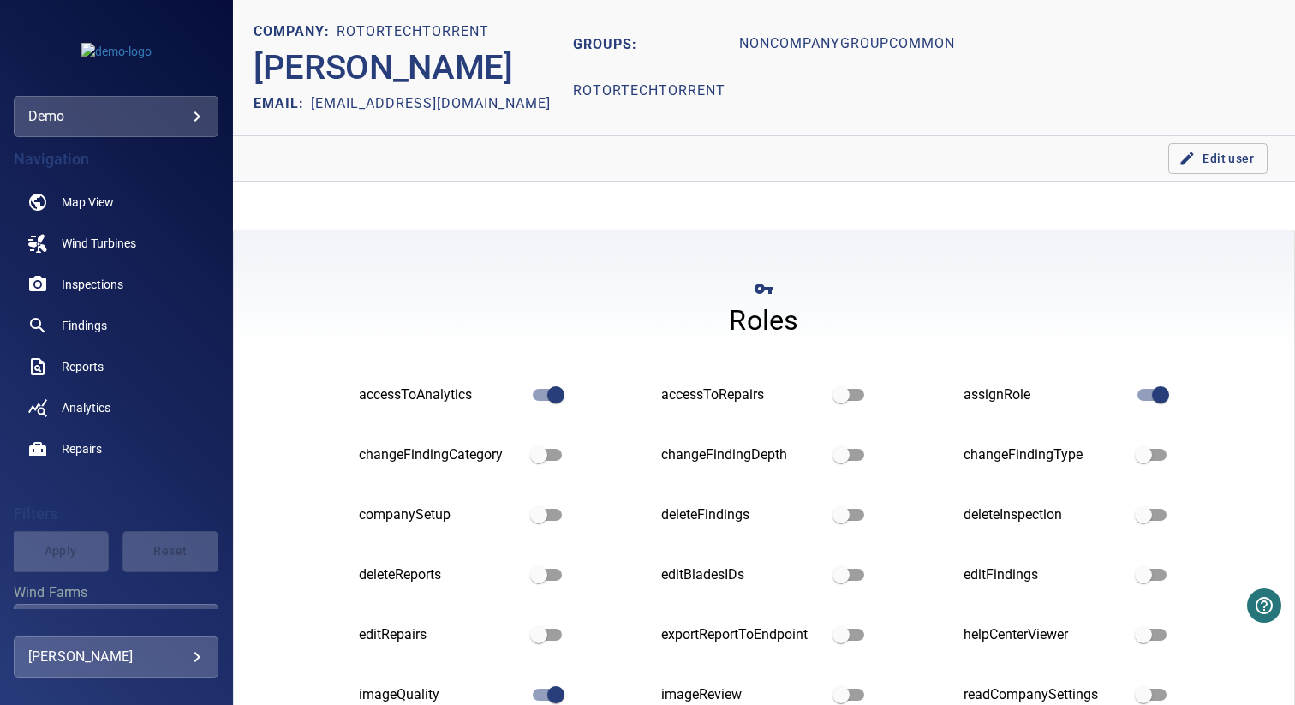
scroll to position [342, 0]
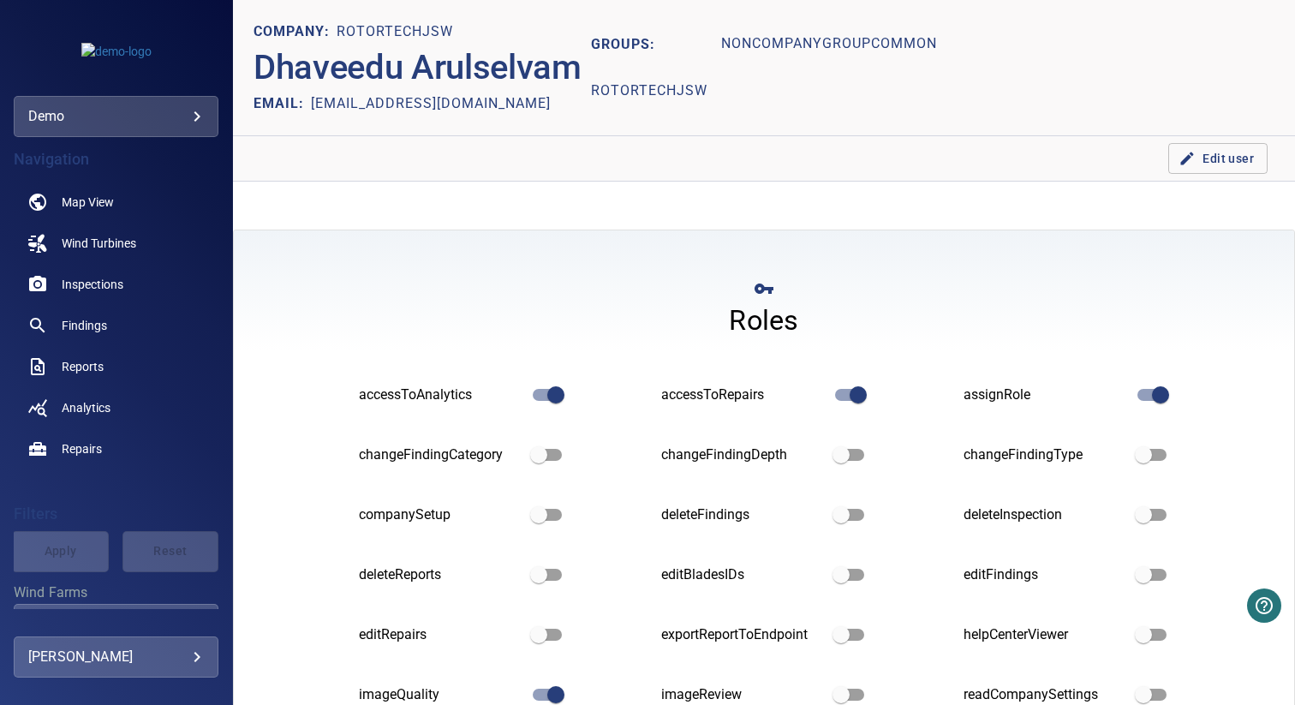
scroll to position [342, 0]
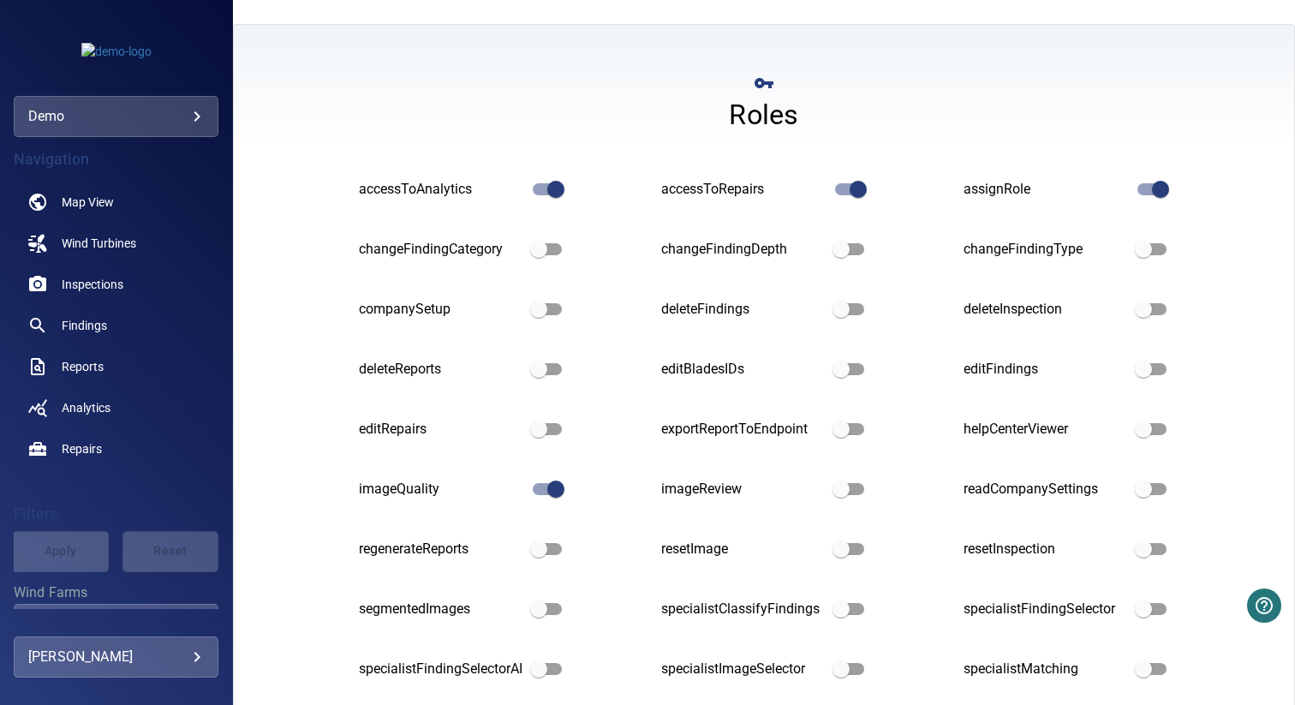
scroll to position [342, 0]
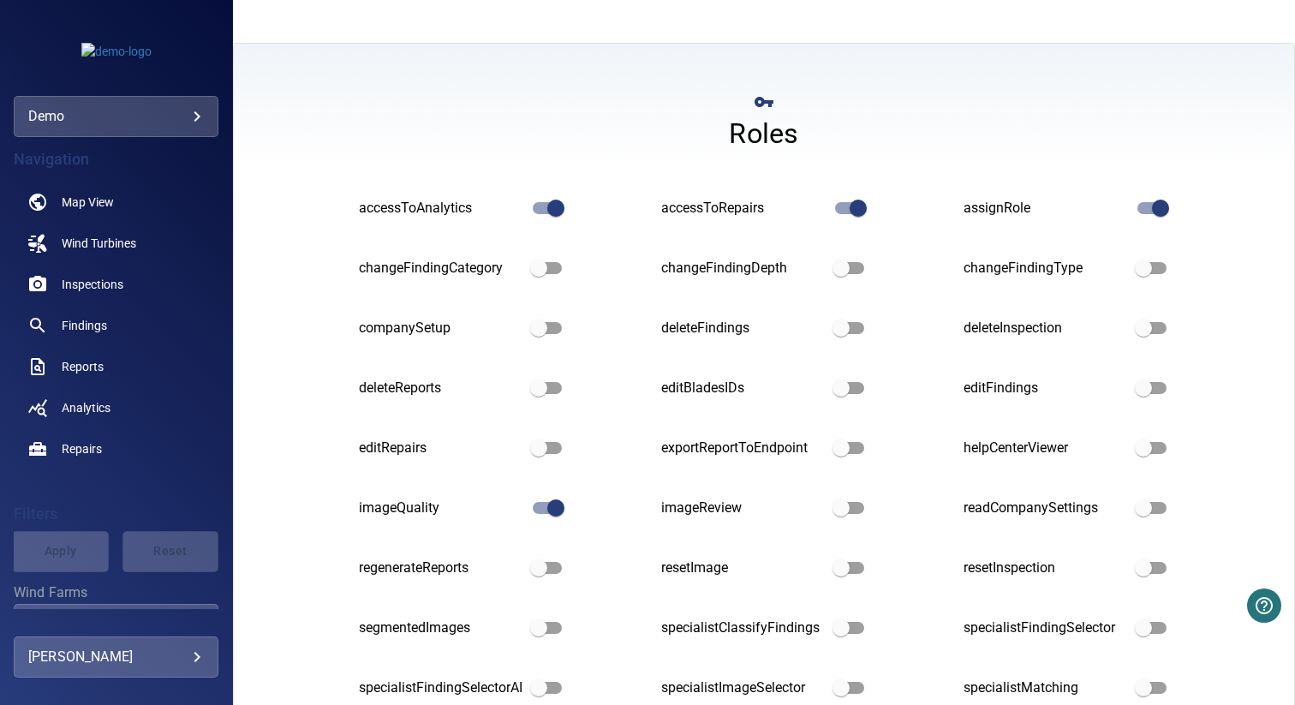
scroll to position [342, 0]
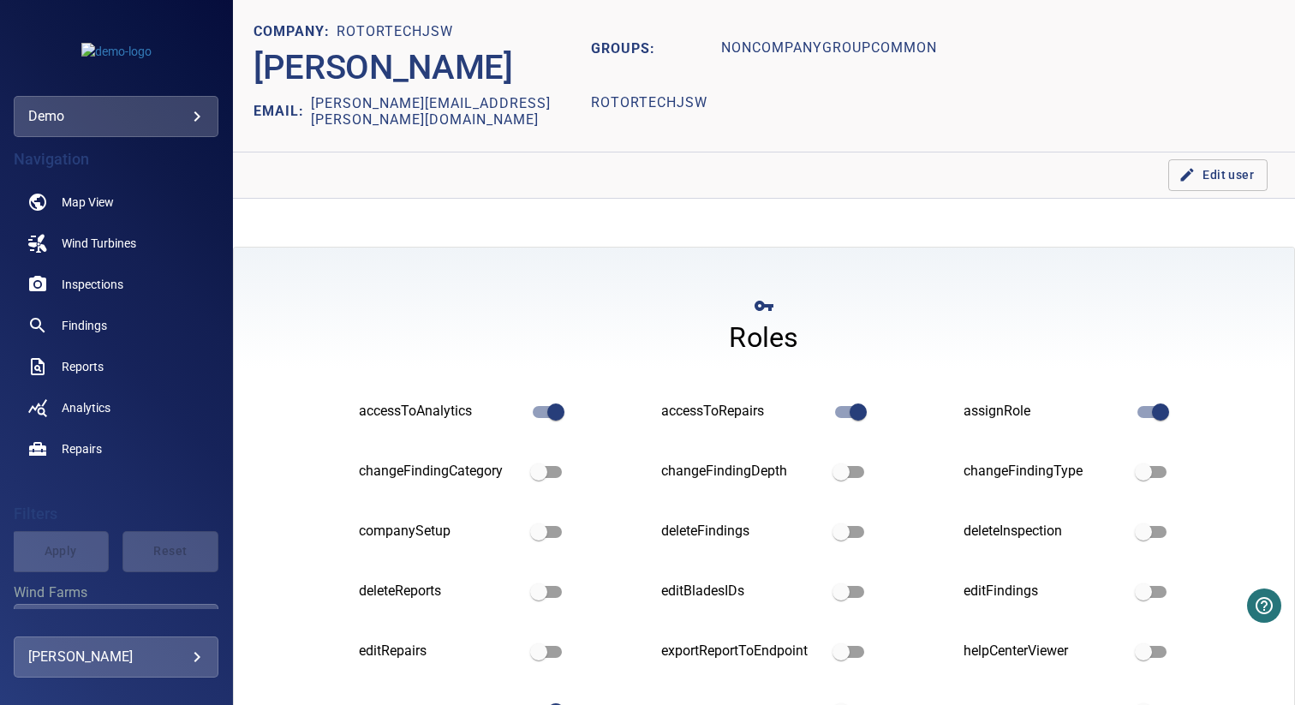
scroll to position [342, 0]
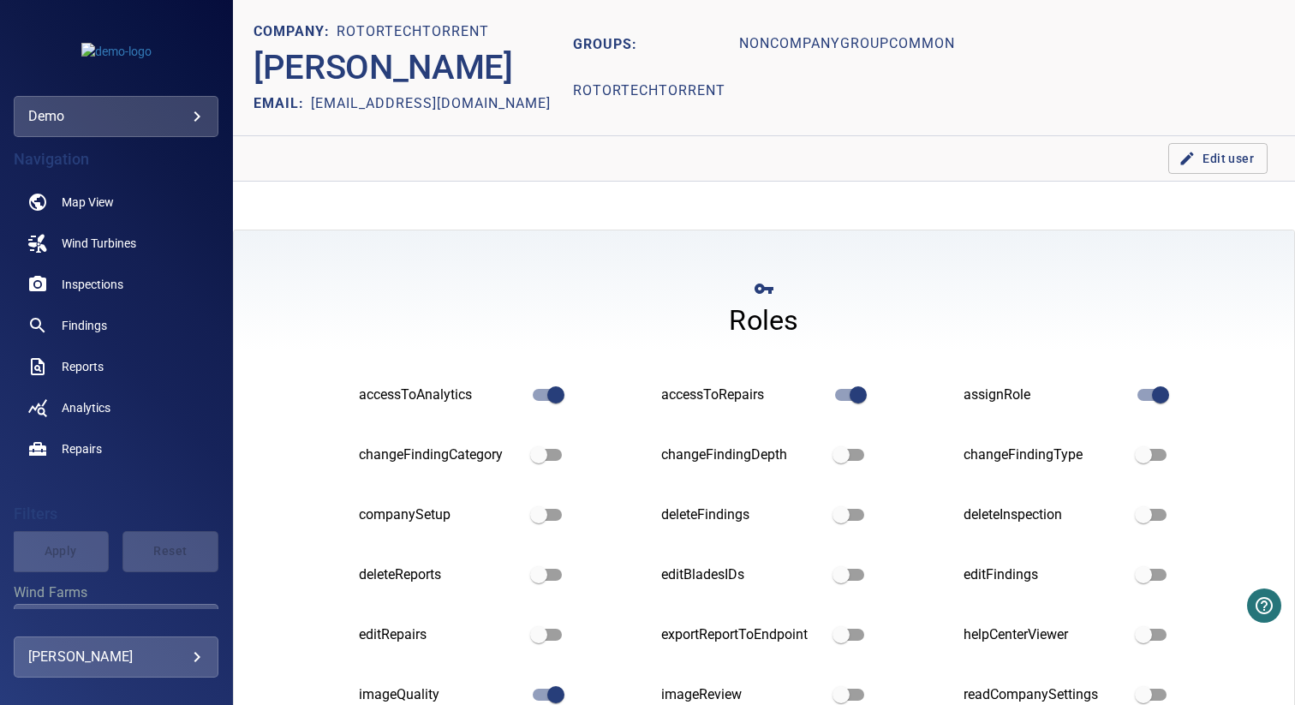
scroll to position [342, 0]
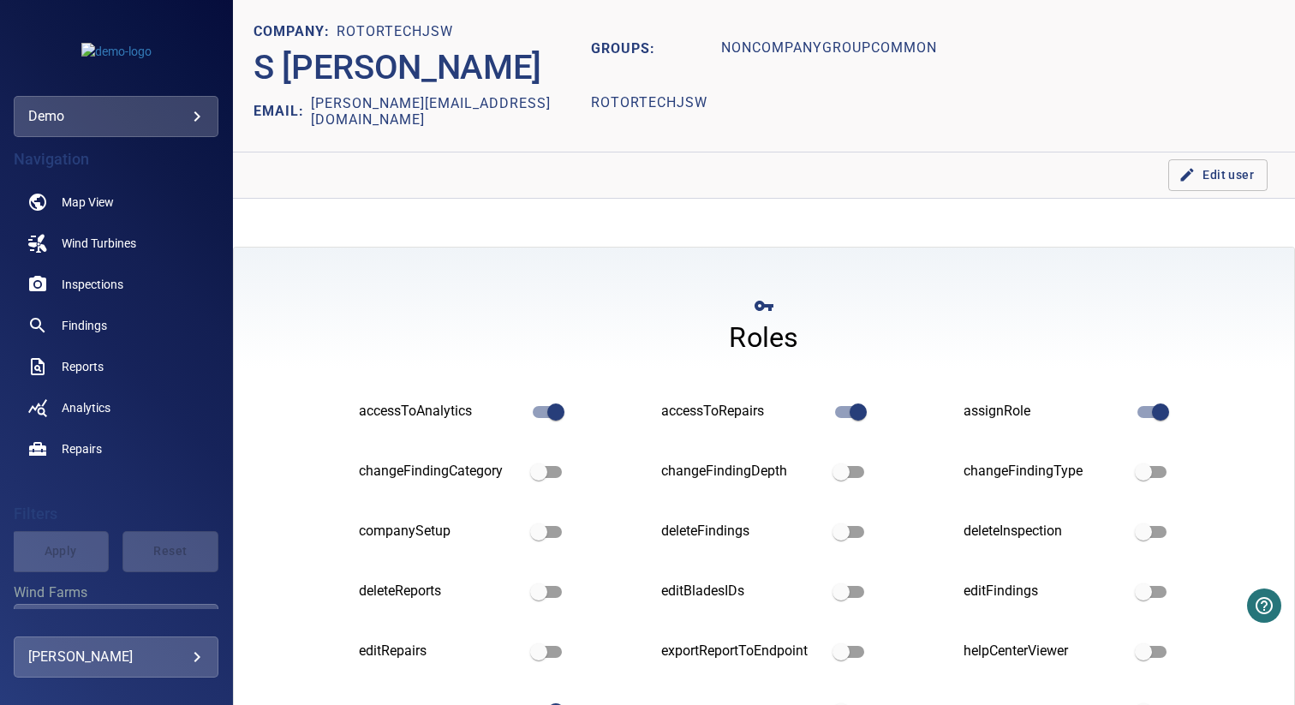
scroll to position [342, 0]
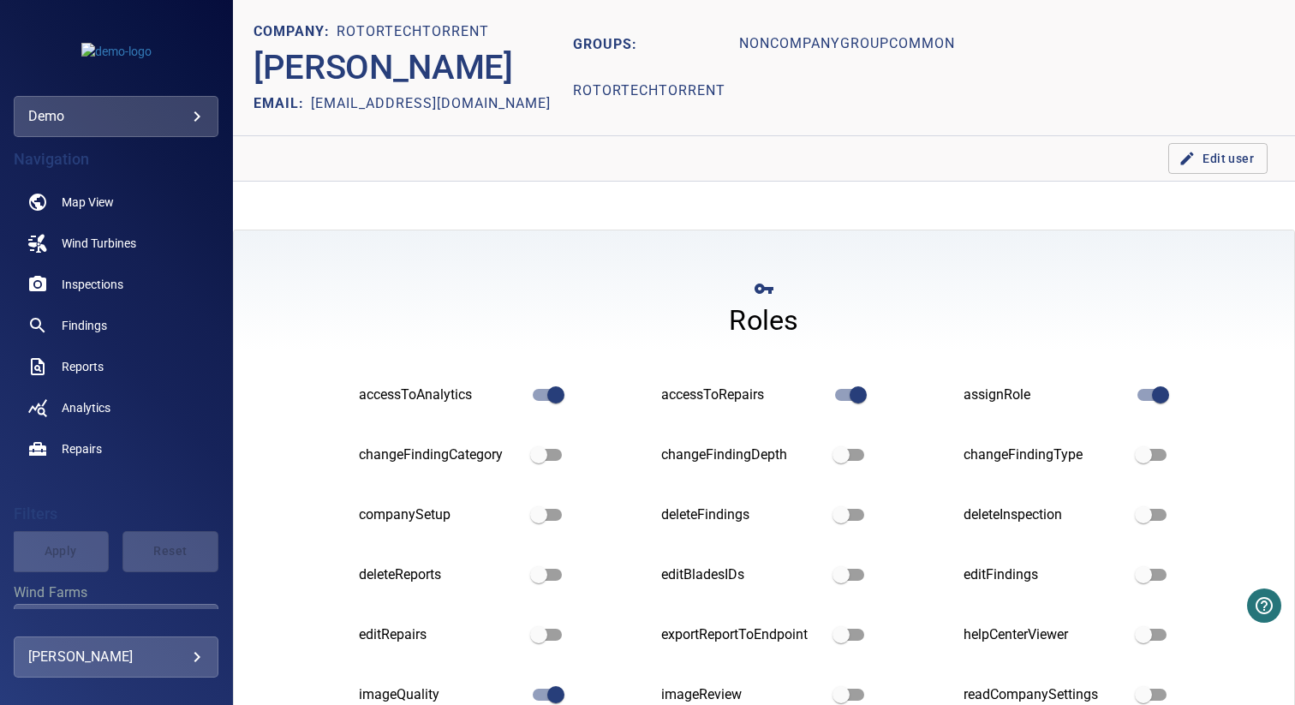
scroll to position [342, 0]
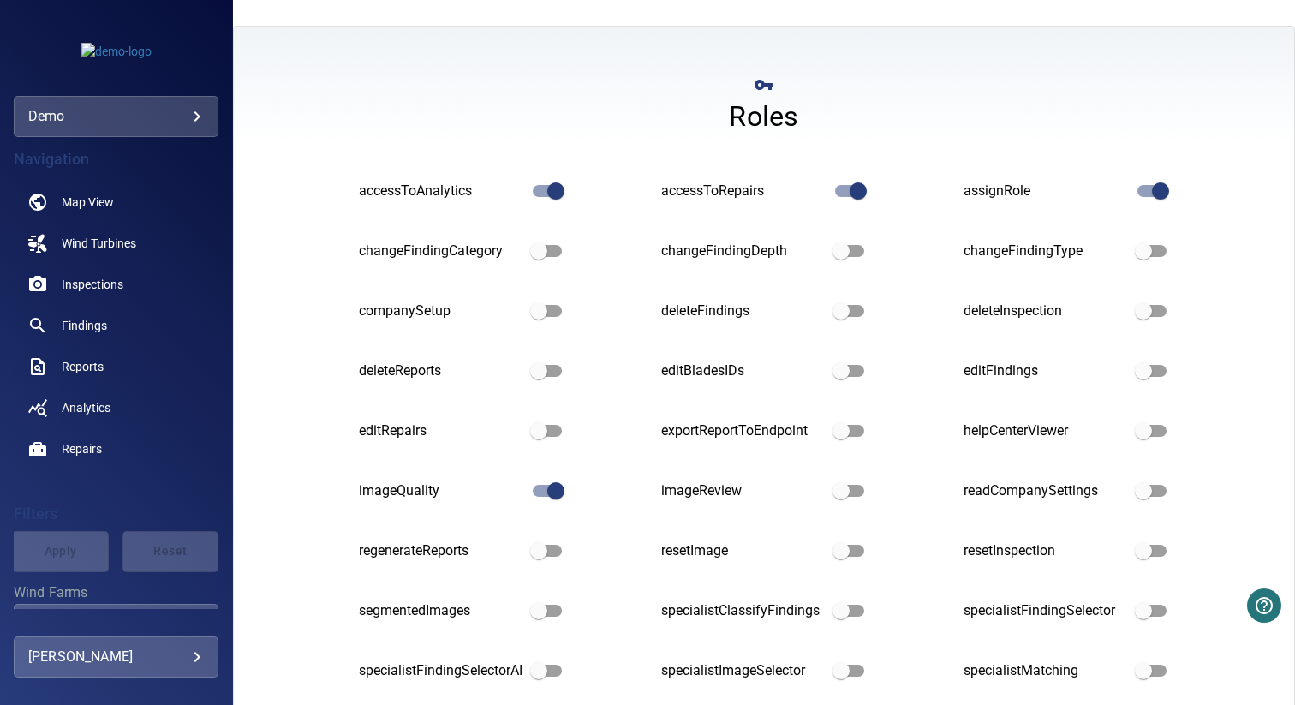
scroll to position [342, 0]
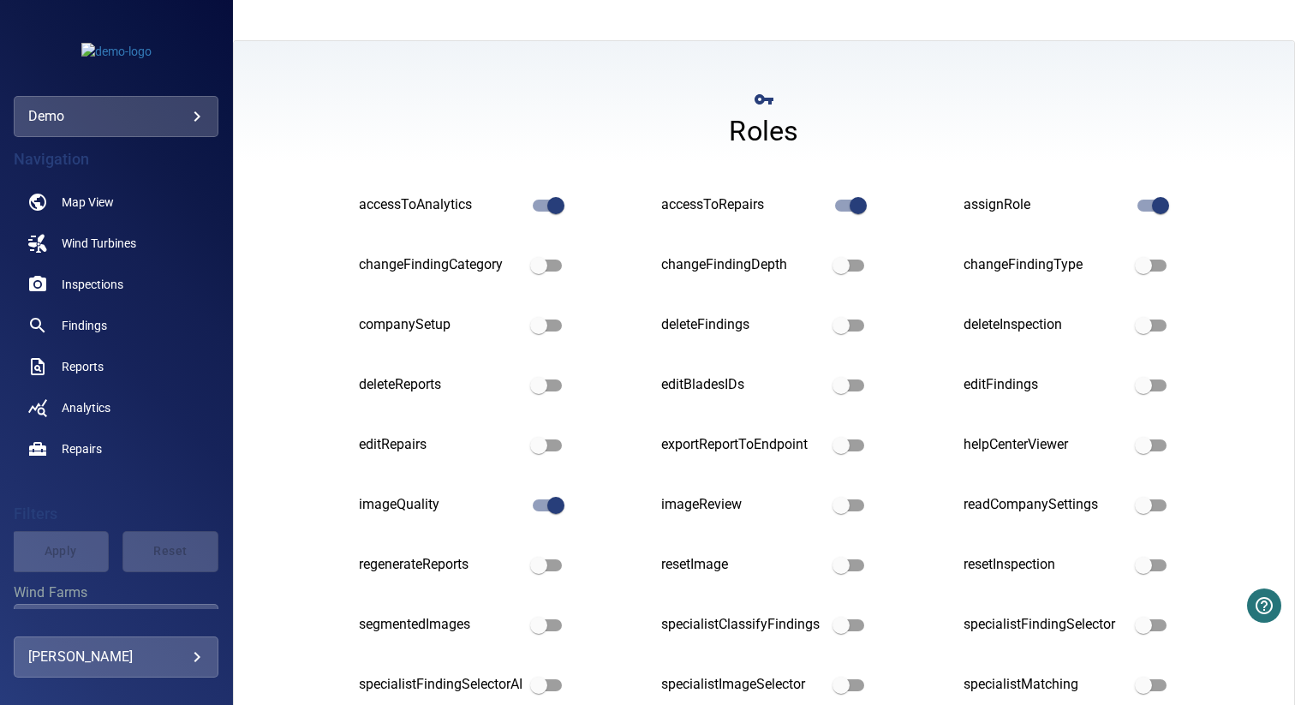
scroll to position [342, 0]
